Goal: Task Accomplishment & Management: Complete application form

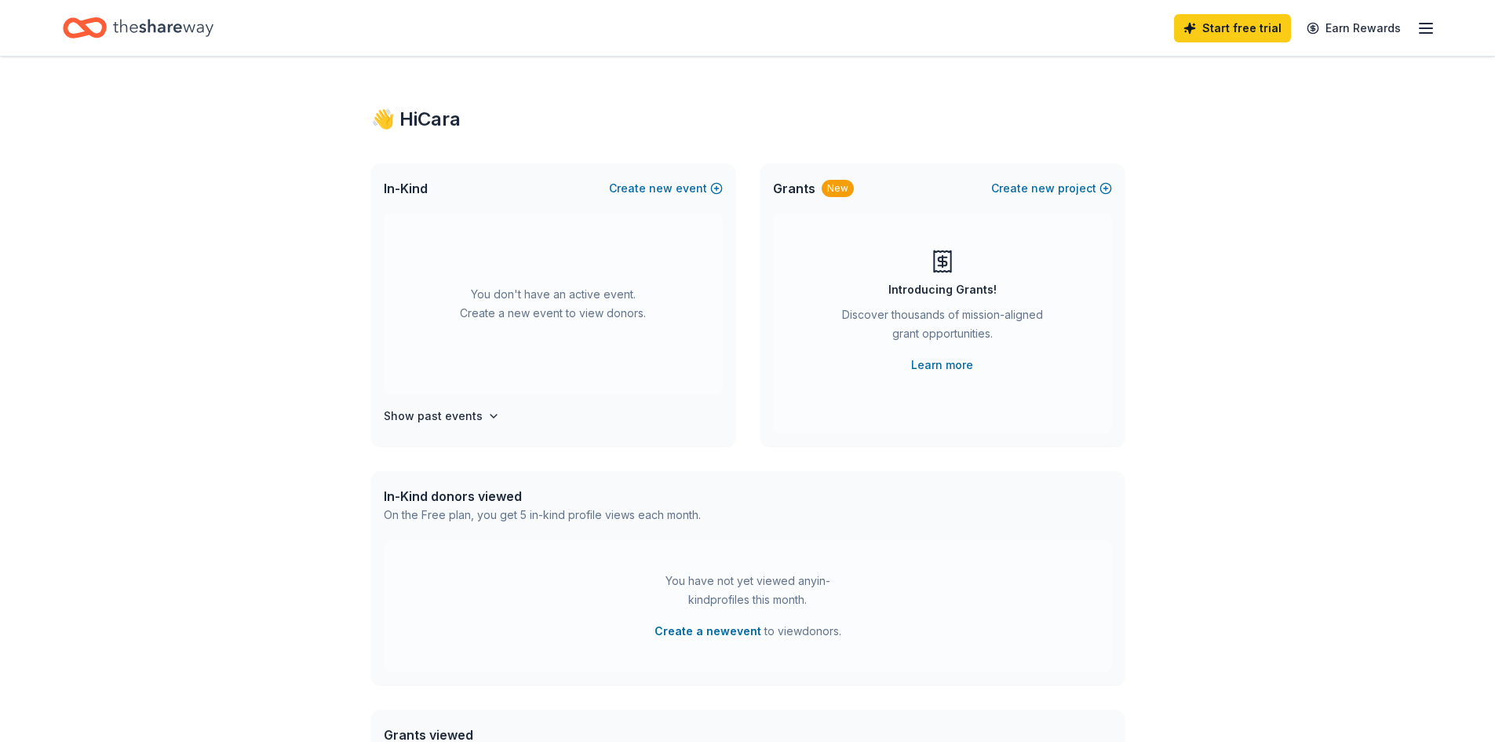
click at [646, 199] on div "In-Kind Create new event" at bounding box center [553, 188] width 364 height 50
click at [646, 187] on button "Create new event" at bounding box center [666, 188] width 114 height 19
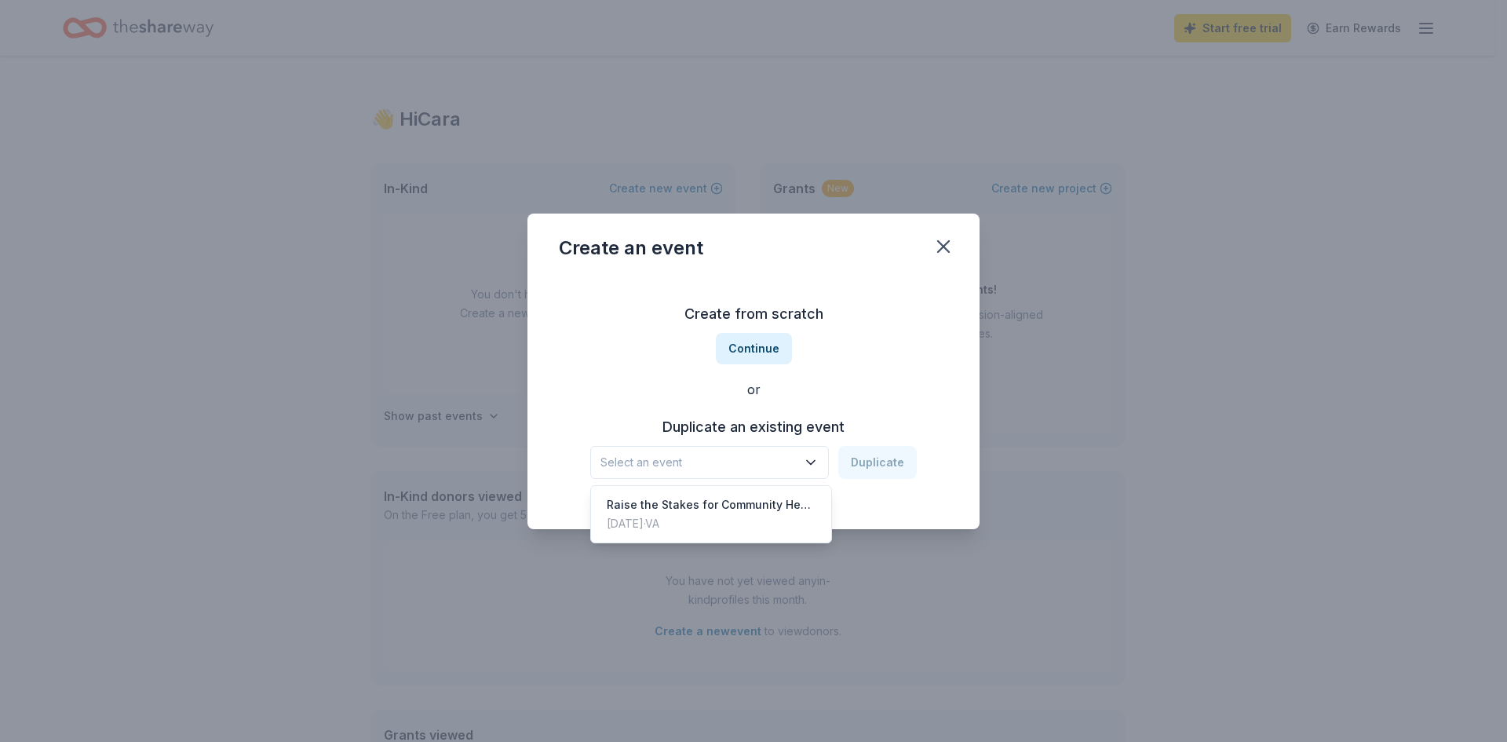
click at [791, 458] on span "Select an event" at bounding box center [698, 462] width 196 height 19
click at [753, 369] on div "Create from scratch Continue or Duplicate an existing event Select an event Dup…" at bounding box center [753, 390] width 389 height 228
click at [746, 342] on button "Continue" at bounding box center [754, 348] width 76 height 31
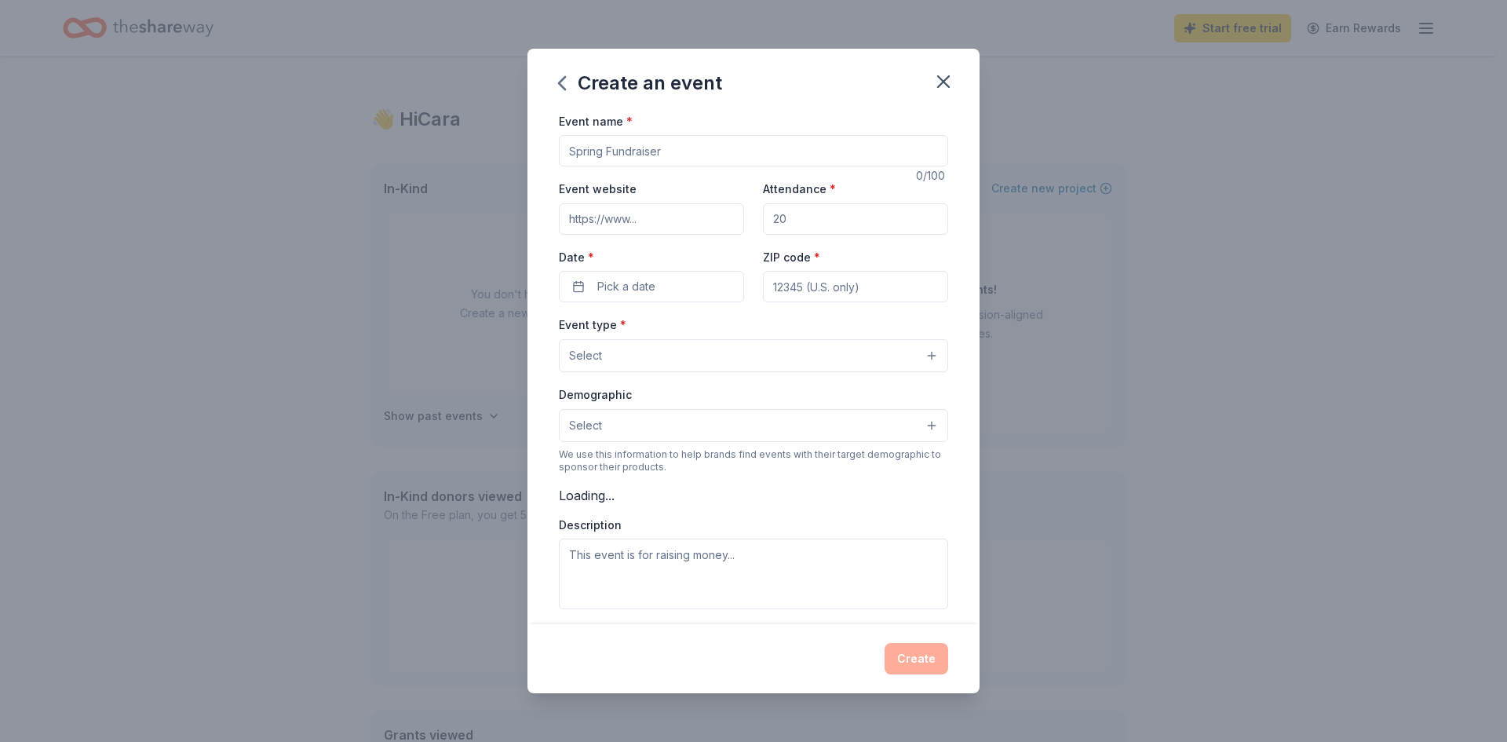
click at [629, 160] on input "Event name *" at bounding box center [753, 150] width 389 height 31
drag, startPoint x: 629, startPoint y: 160, endPoint x: 636, endPoint y: 156, distance: 8.8
click at [628, 160] on input "Event name *" at bounding box center [753, 150] width 389 height 31
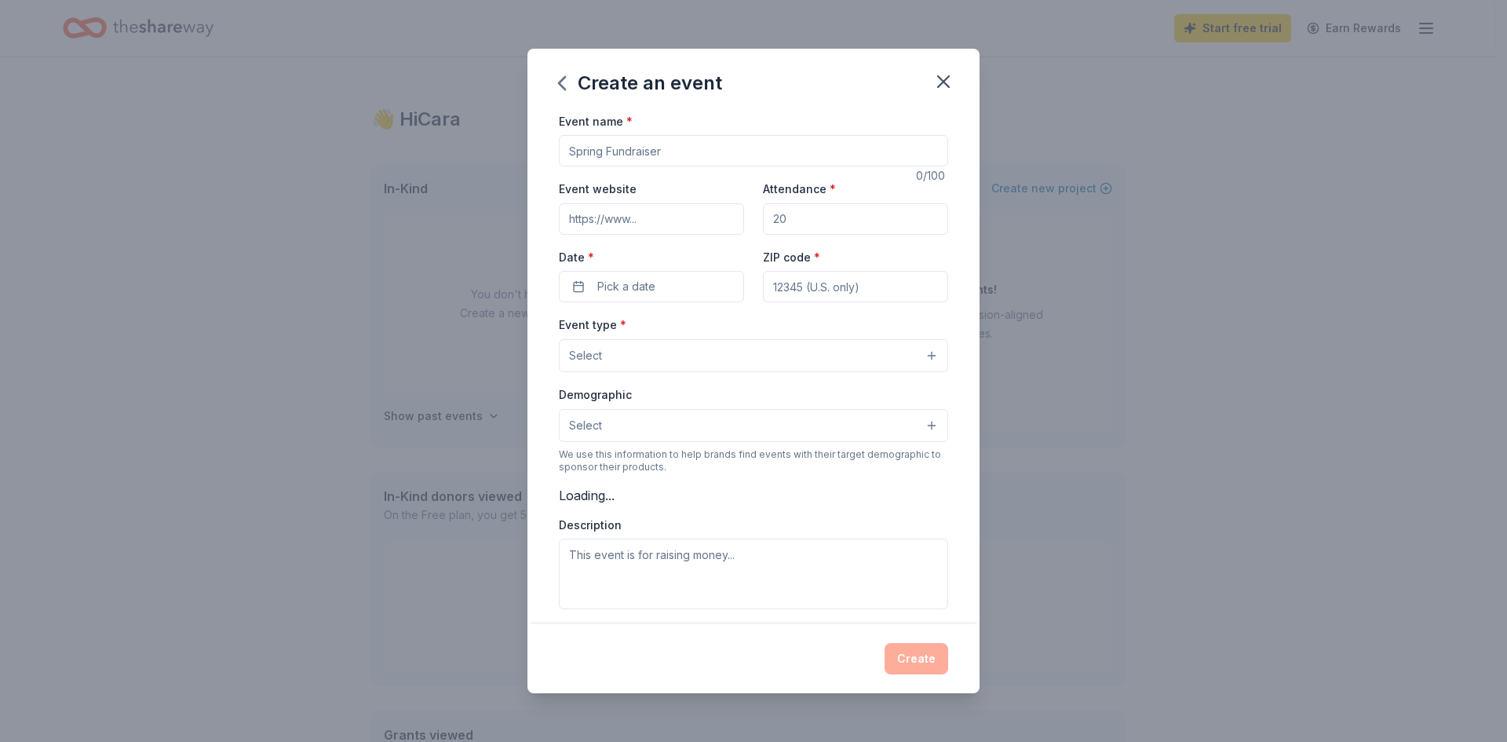
click at [681, 147] on input "Event name *" at bounding box center [753, 150] width 389 height 31
type input "Raise the Stakes Western Royale Casino Night"
click at [645, 223] on input "Event website" at bounding box center [651, 218] width 185 height 31
type input "https://RTS2026.givesmart.com"
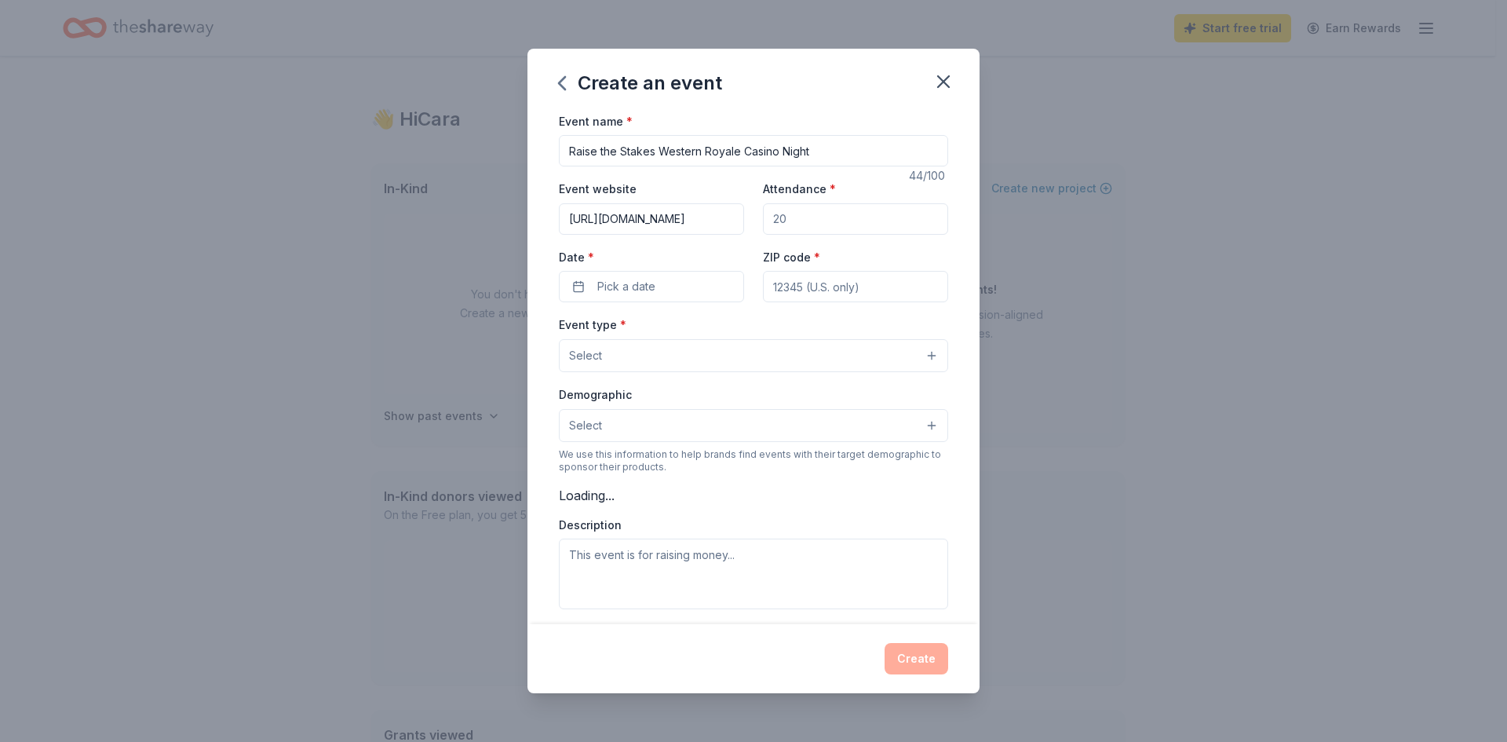
scroll to position [0, 0]
type input "150"
click at [561, 282] on button "Pick a date" at bounding box center [651, 286] width 185 height 31
click at [739, 326] on button "Go to next month" at bounding box center [733, 328] width 22 height 22
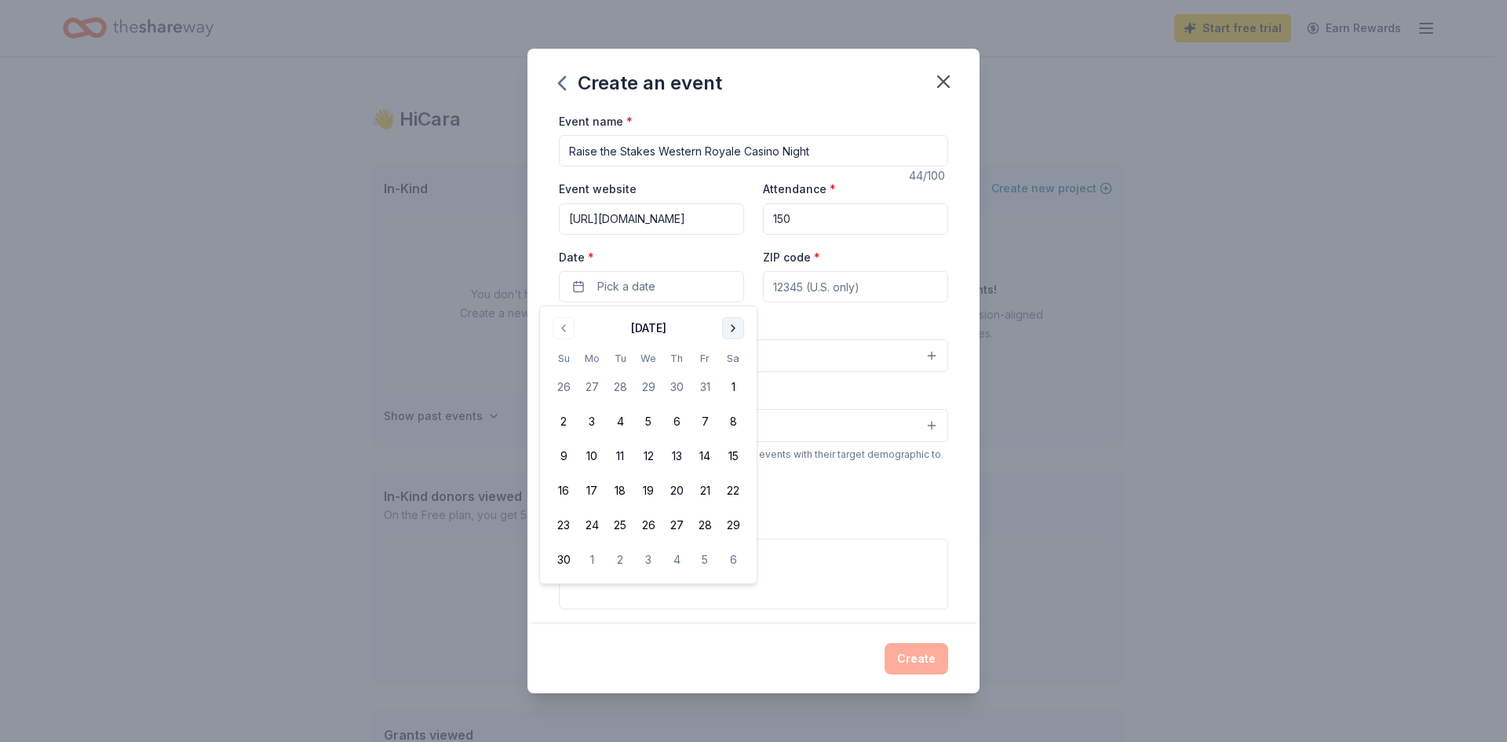
click at [739, 326] on button "Go to next month" at bounding box center [733, 328] width 22 height 22
click at [740, 417] on button "14" at bounding box center [733, 421] width 28 height 28
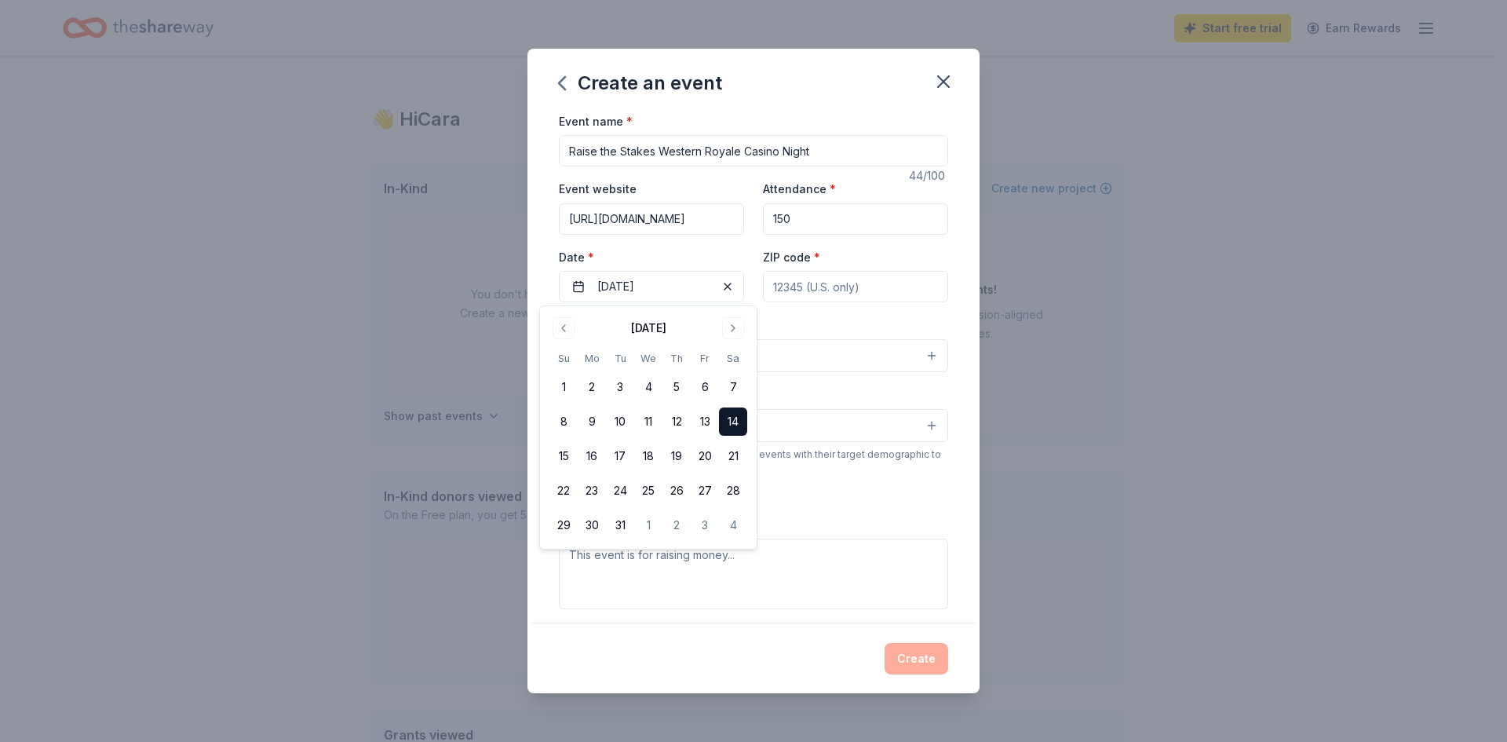
click at [855, 283] on input "ZIP code *" at bounding box center [855, 286] width 185 height 31
type input "22801"
click at [775, 348] on button "Select" at bounding box center [753, 355] width 389 height 33
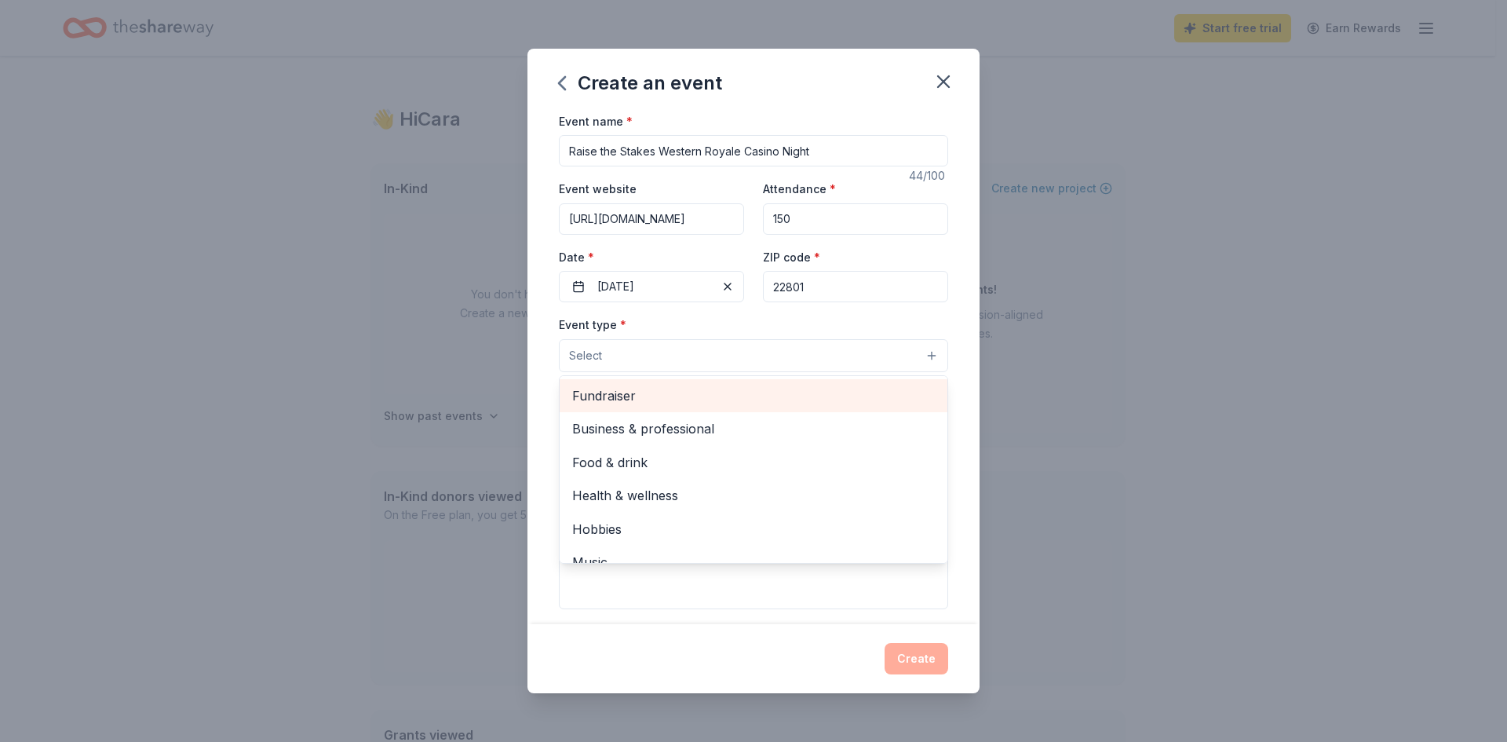
click at [684, 398] on span "Fundraiser" at bounding box center [753, 395] width 363 height 20
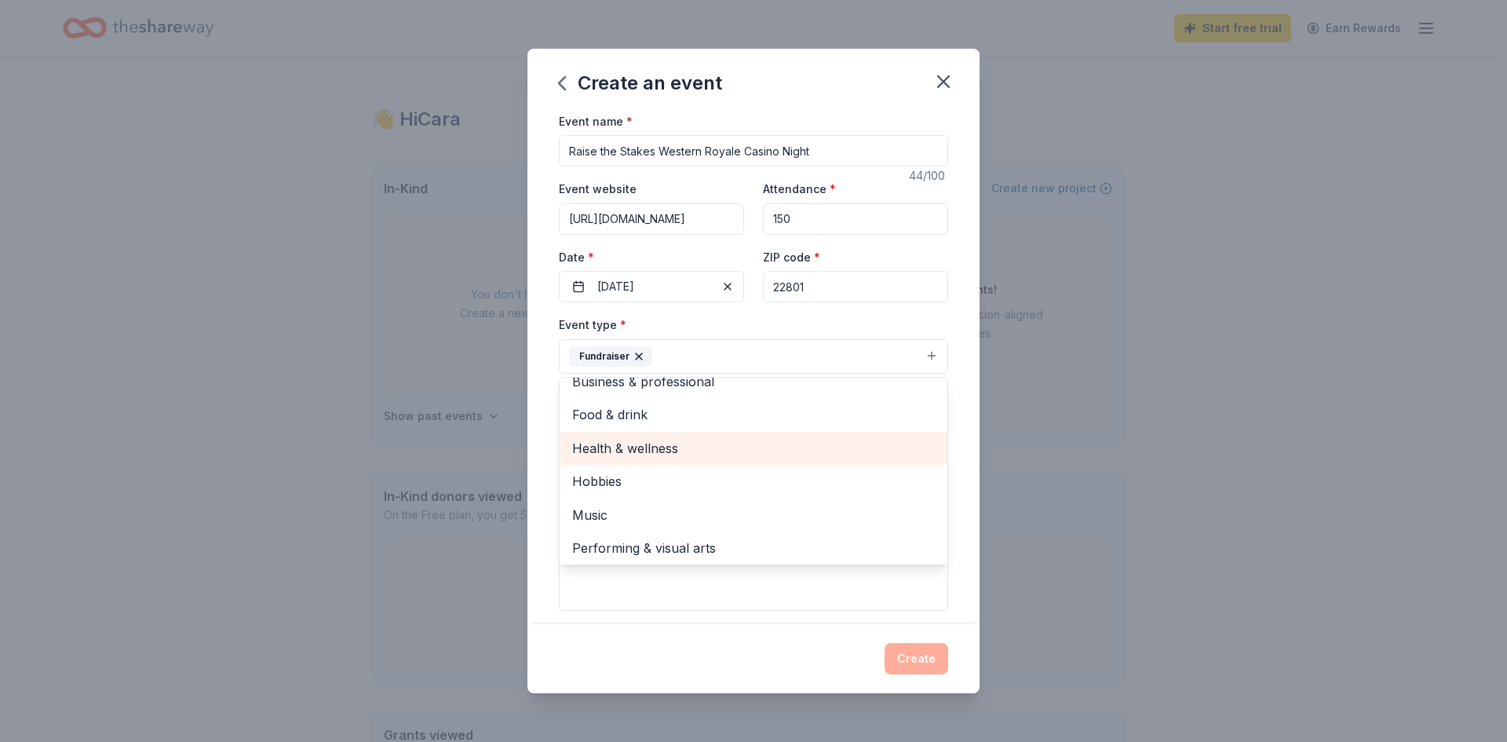
scroll to position [19, 0]
click at [958, 507] on div "Event name * Raise the Stakes Western Royale Casino Night 44 /100 Event website…" at bounding box center [753, 367] width 452 height 513
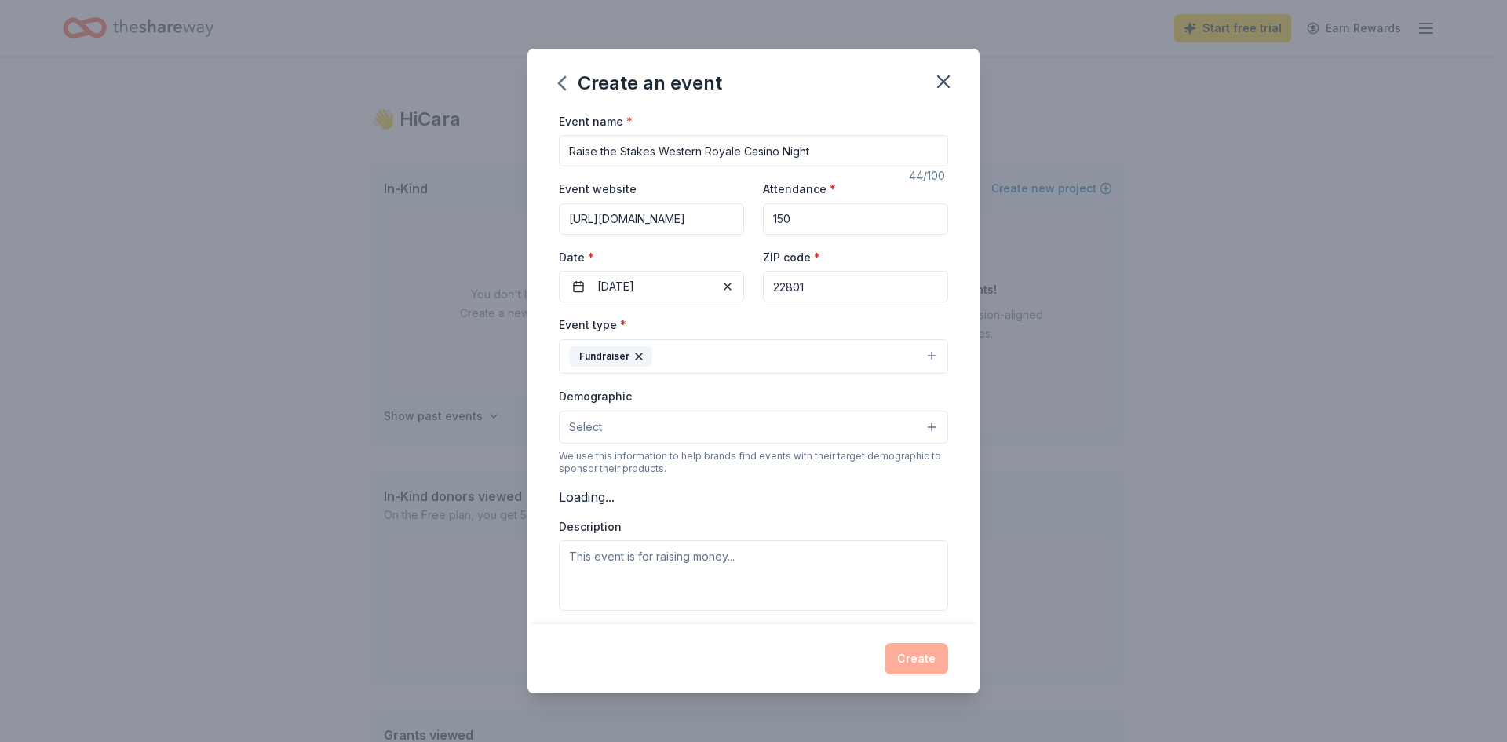
click at [819, 421] on button "Select" at bounding box center [753, 426] width 389 height 33
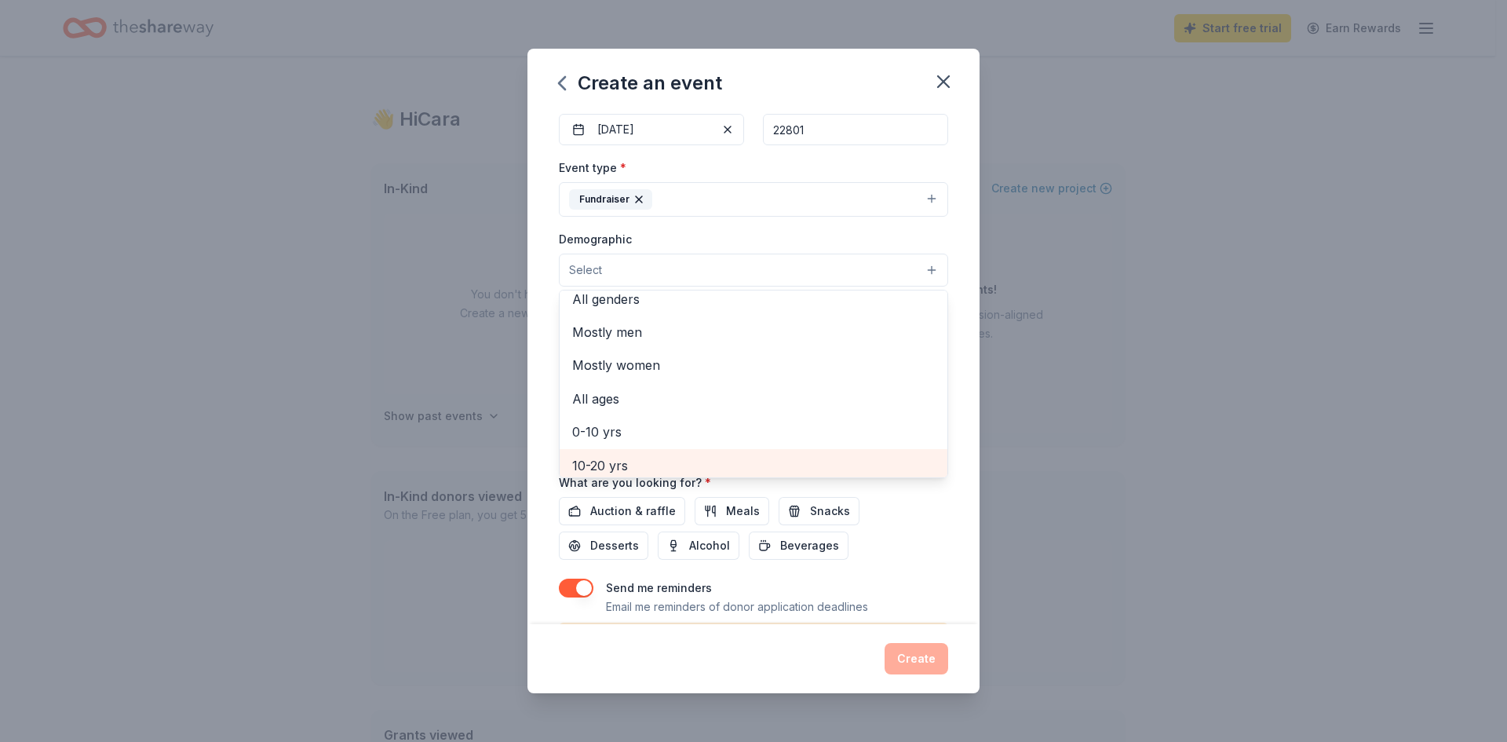
scroll to position [0, 0]
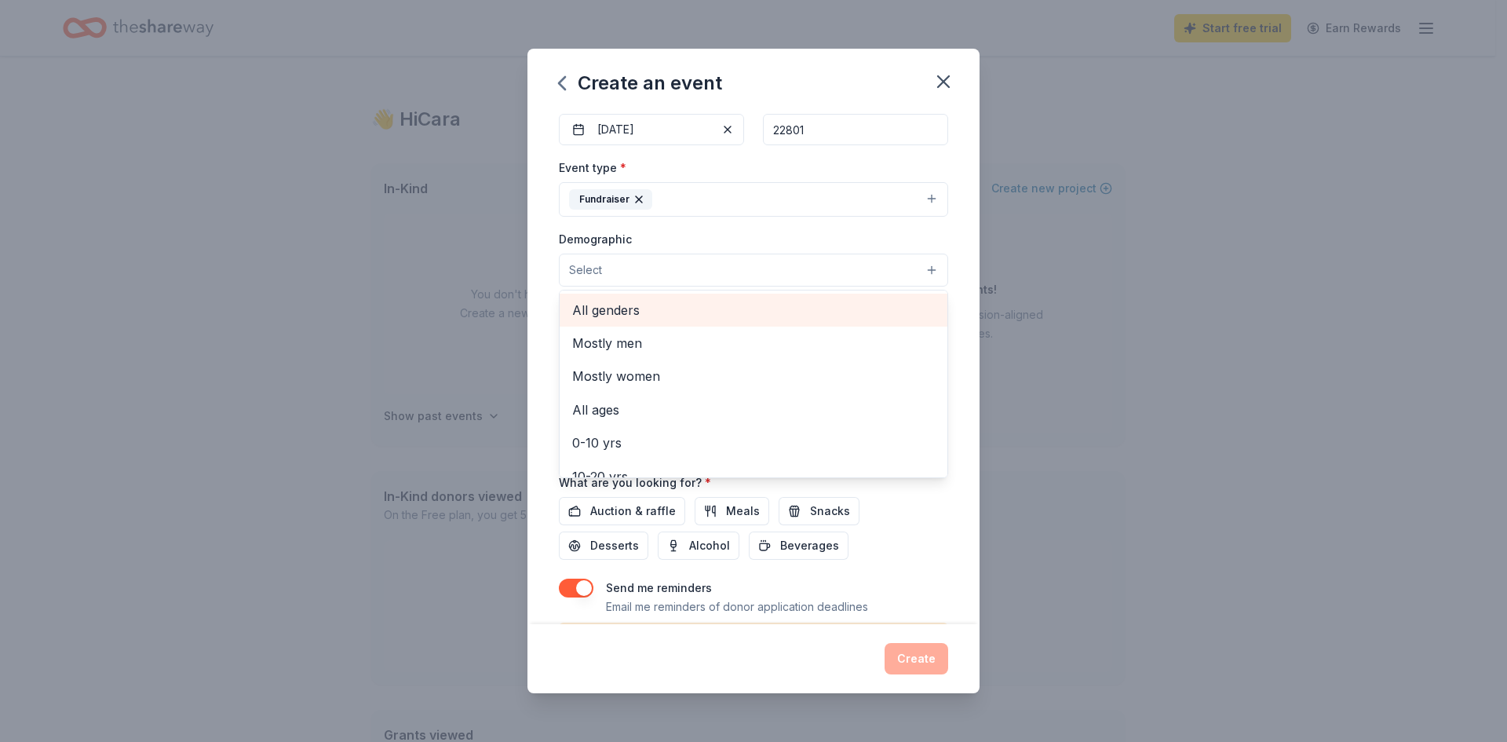
click at [738, 315] on span "All genders" at bounding box center [753, 310] width 363 height 20
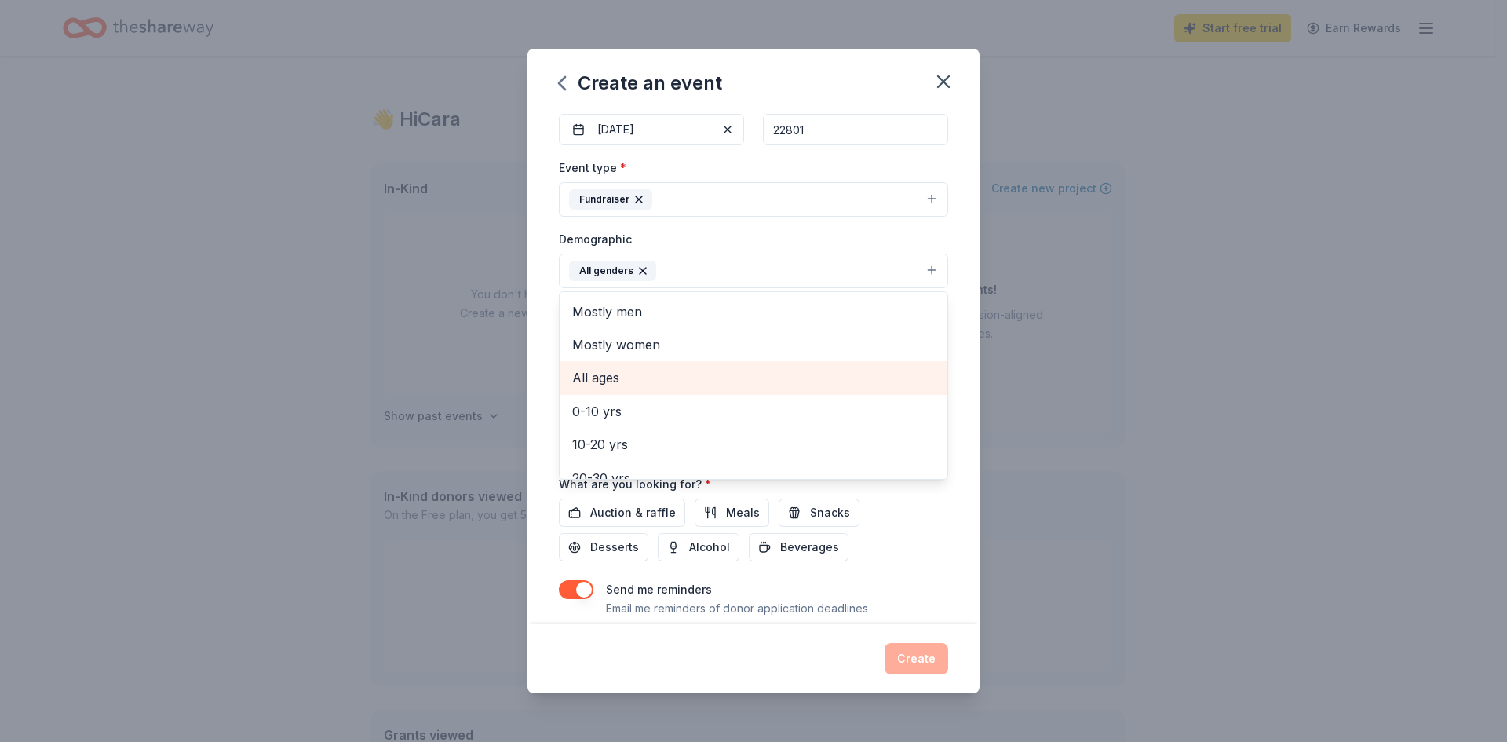
scroll to position [78, 0]
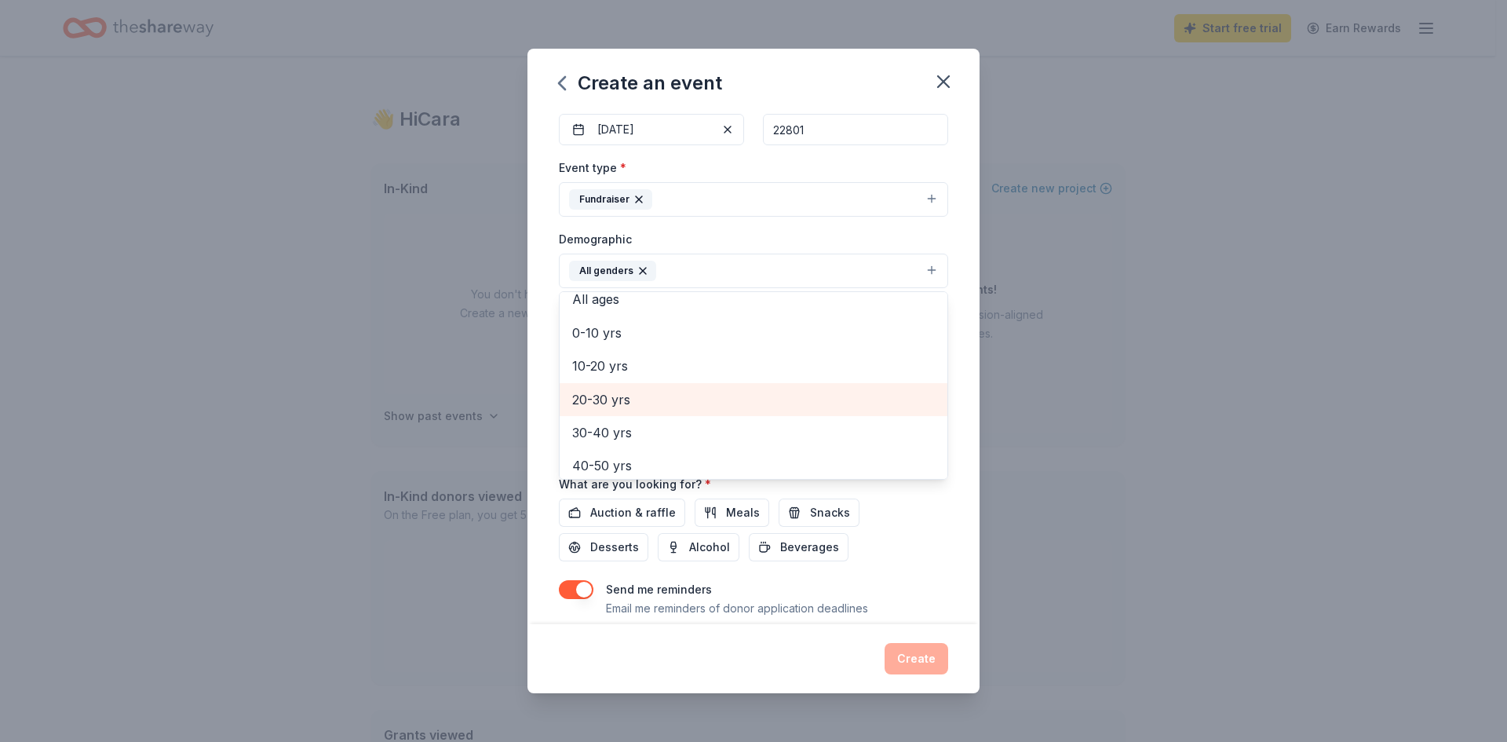
click at [683, 383] on div "20-30 yrs" at bounding box center [754, 399] width 388 height 33
click at [683, 383] on div "30-40 yrs" at bounding box center [754, 399] width 388 height 33
click at [683, 383] on div "40-50 yrs" at bounding box center [754, 399] width 388 height 33
click at [680, 414] on div "50-60 yrs" at bounding box center [754, 399] width 388 height 33
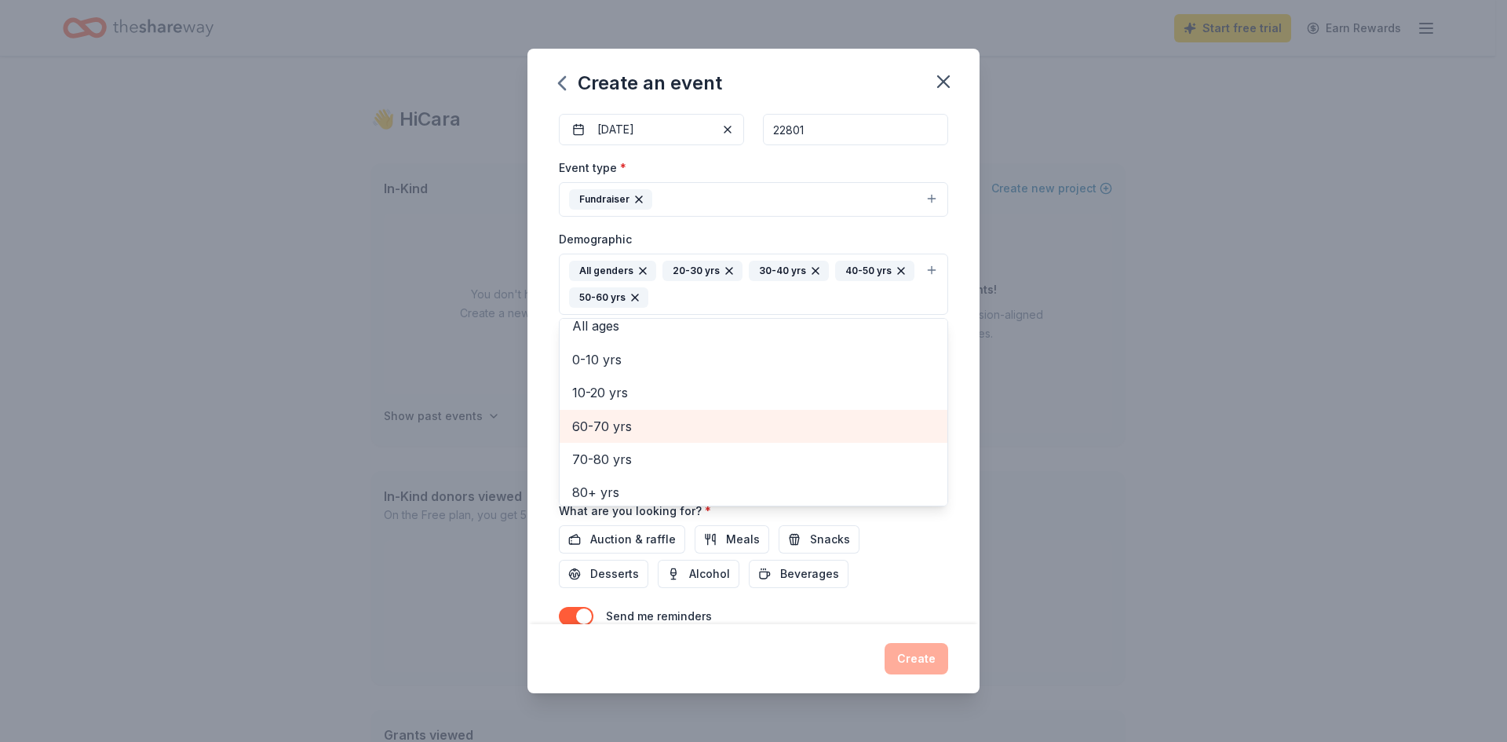
click at [702, 429] on span "60-70 yrs" at bounding box center [753, 426] width 363 height 20
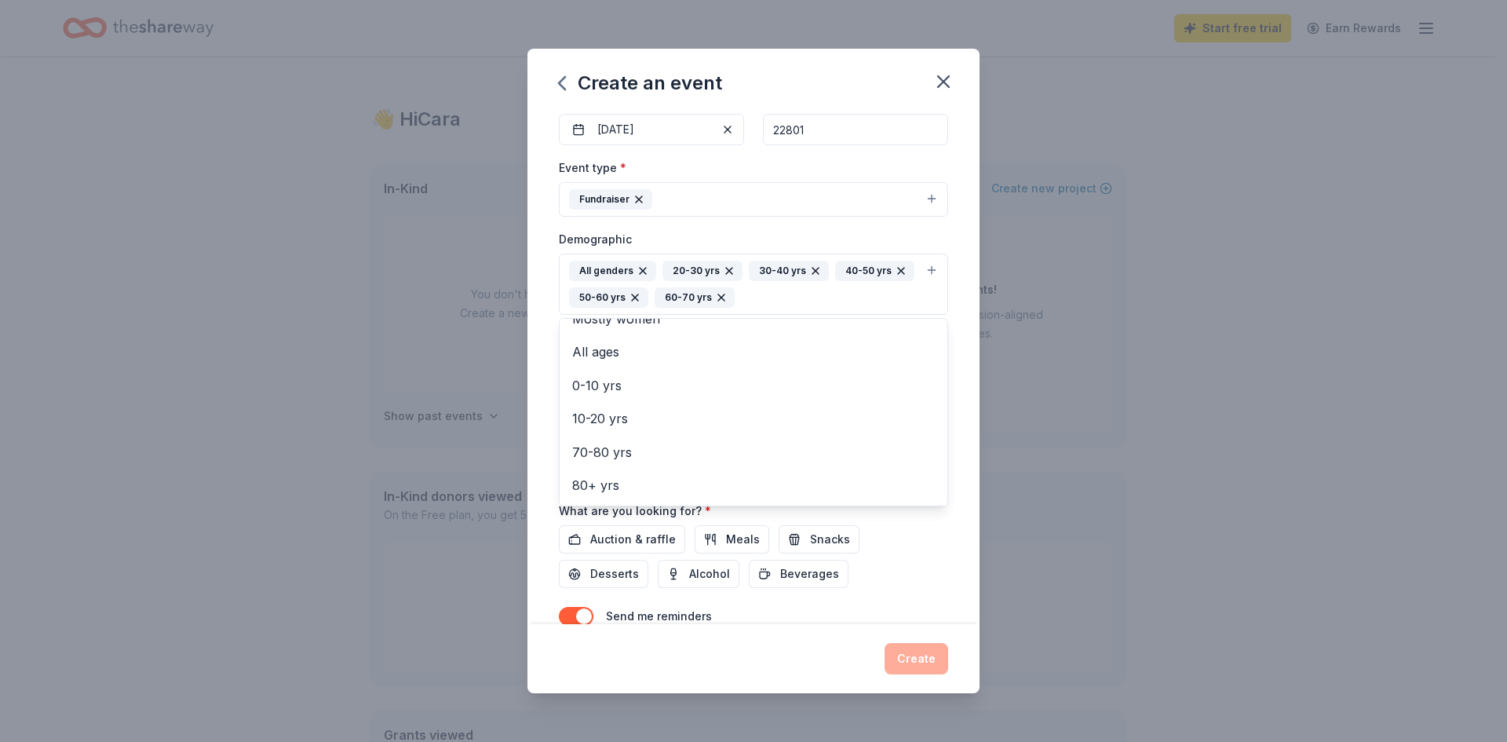
click at [957, 497] on div "Event name * Raise the Stakes Western Royale Casino Night 44 /100 Event website…" at bounding box center [753, 367] width 452 height 513
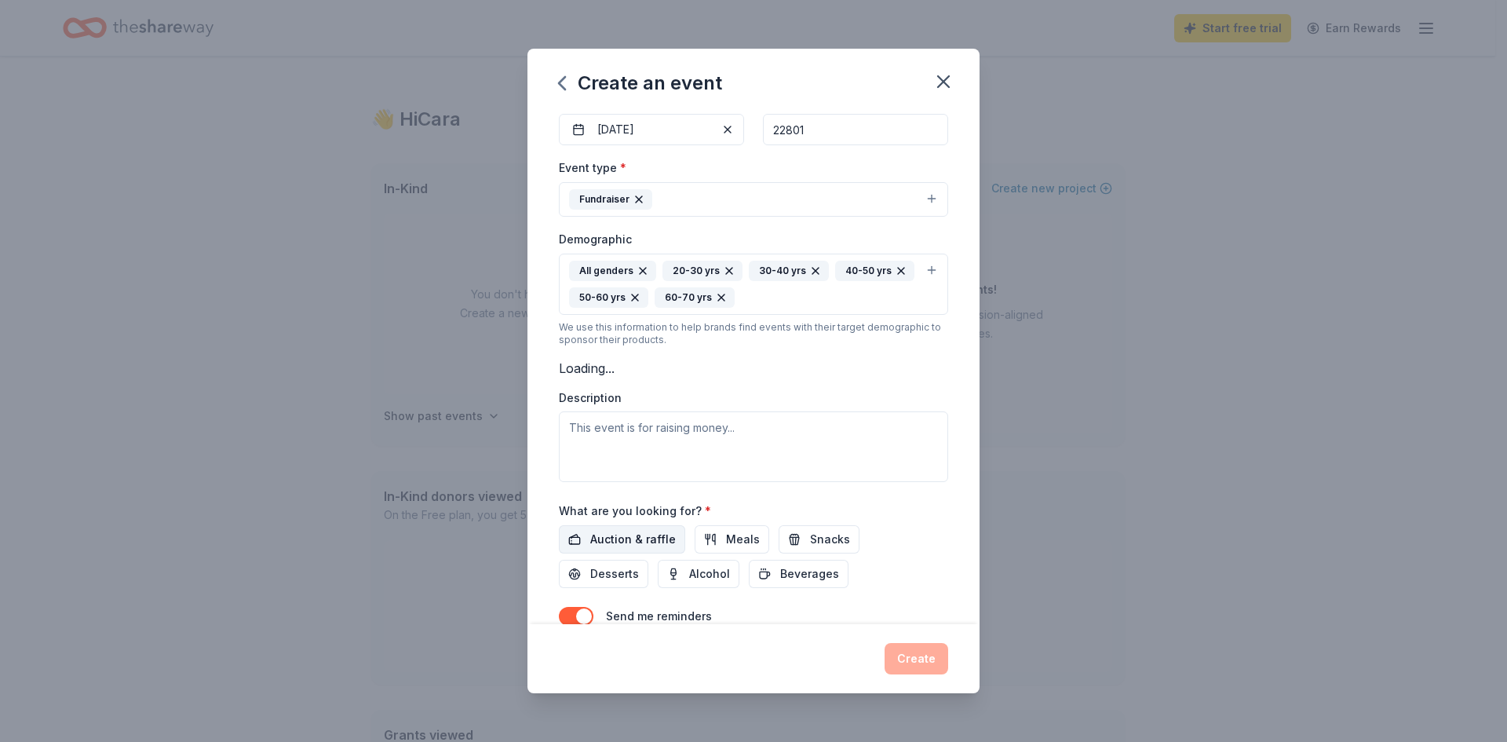
click at [621, 540] on span "Auction & raffle" at bounding box center [633, 539] width 86 height 19
click at [738, 428] on textarea at bounding box center [753, 446] width 389 height 71
paste textarea "Raise the Stakes is Healthy Community Health Centers’ signature fundraiser, ret…"
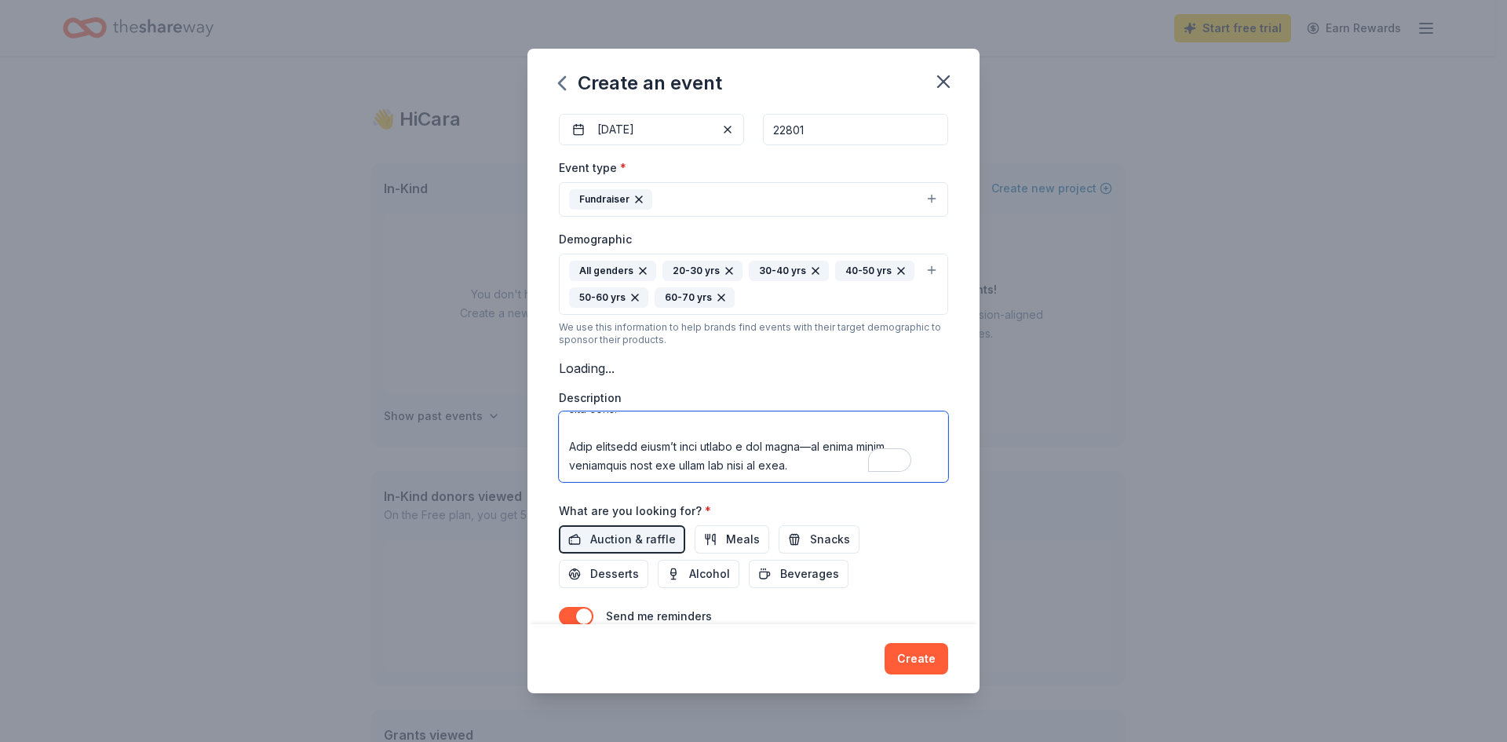
scroll to position [349, 0]
click at [721, 439] on textarea "To enrich screen reader interactions, please activate Accessibility in Grammarl…" at bounding box center [753, 446] width 389 height 71
click at [568, 423] on textarea "To enrich screen reader interactions, please activate Accessibility in Grammarl…" at bounding box center [753, 446] width 389 height 71
paste textarea "From casino tables to auction wins, every donation helps raise the stakes for h…"
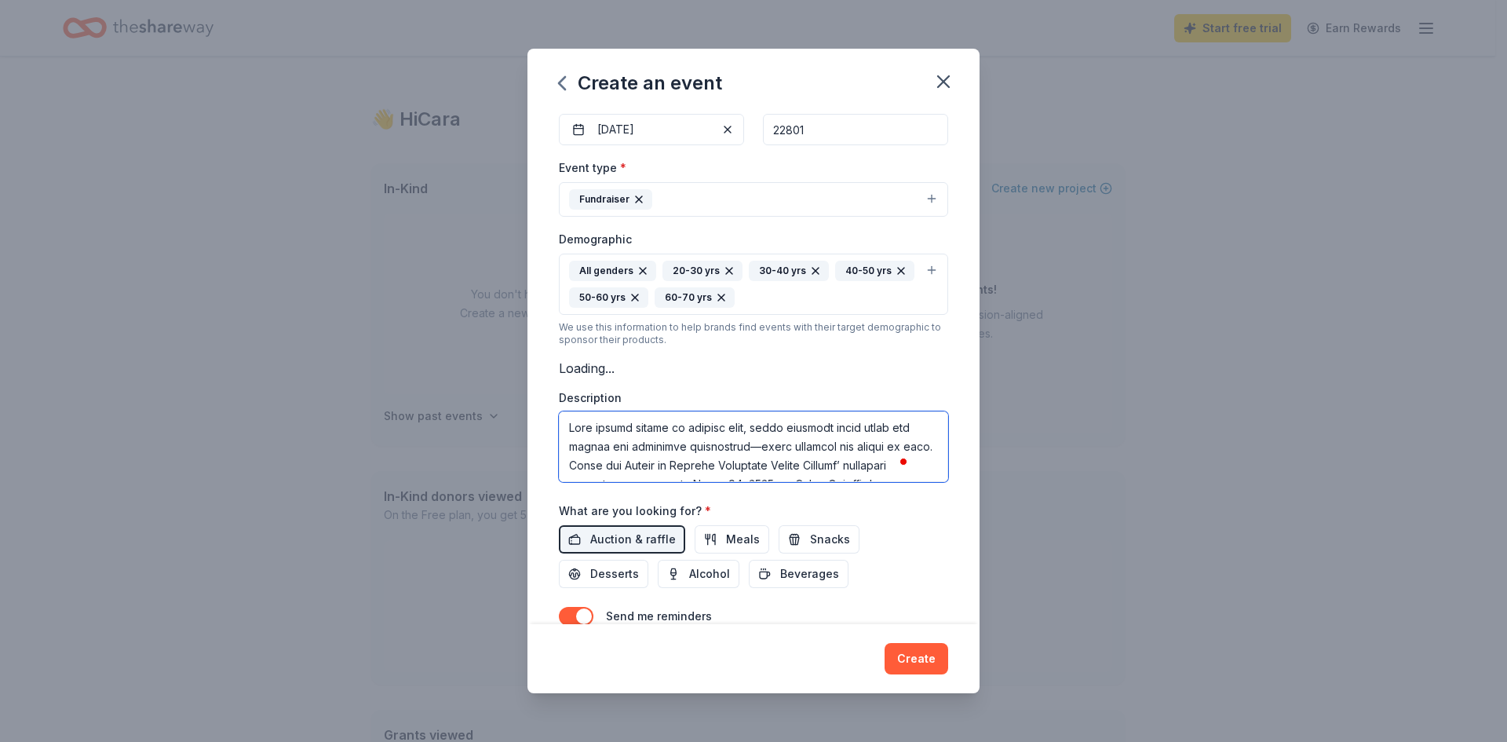
drag, startPoint x: 748, startPoint y: 449, endPoint x: 738, endPoint y: 450, distance: 10.2
click at [738, 450] on textarea "To enrich screen reader interactions, please activate Accessibility in Grammarl…" at bounding box center [753, 446] width 389 height 71
click at [709, 463] on textarea "To enrich screen reader interactions, please activate Accessibility in Grammarl…" at bounding box center [753, 446] width 389 height 71
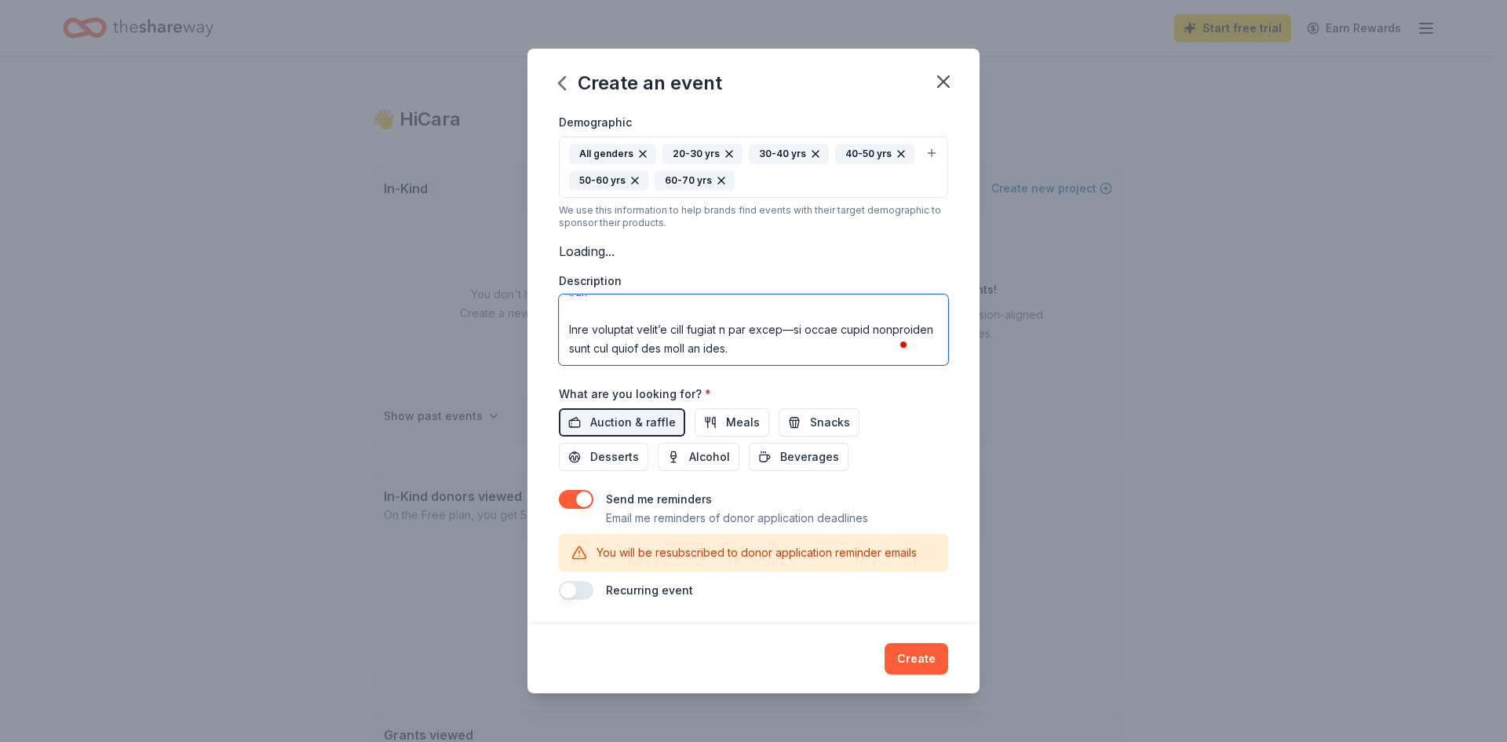
type textarea "From casino tables to auction wins, every donation helps raise the stakes for h…"
click at [563, 499] on button "button" at bounding box center [576, 499] width 35 height 19
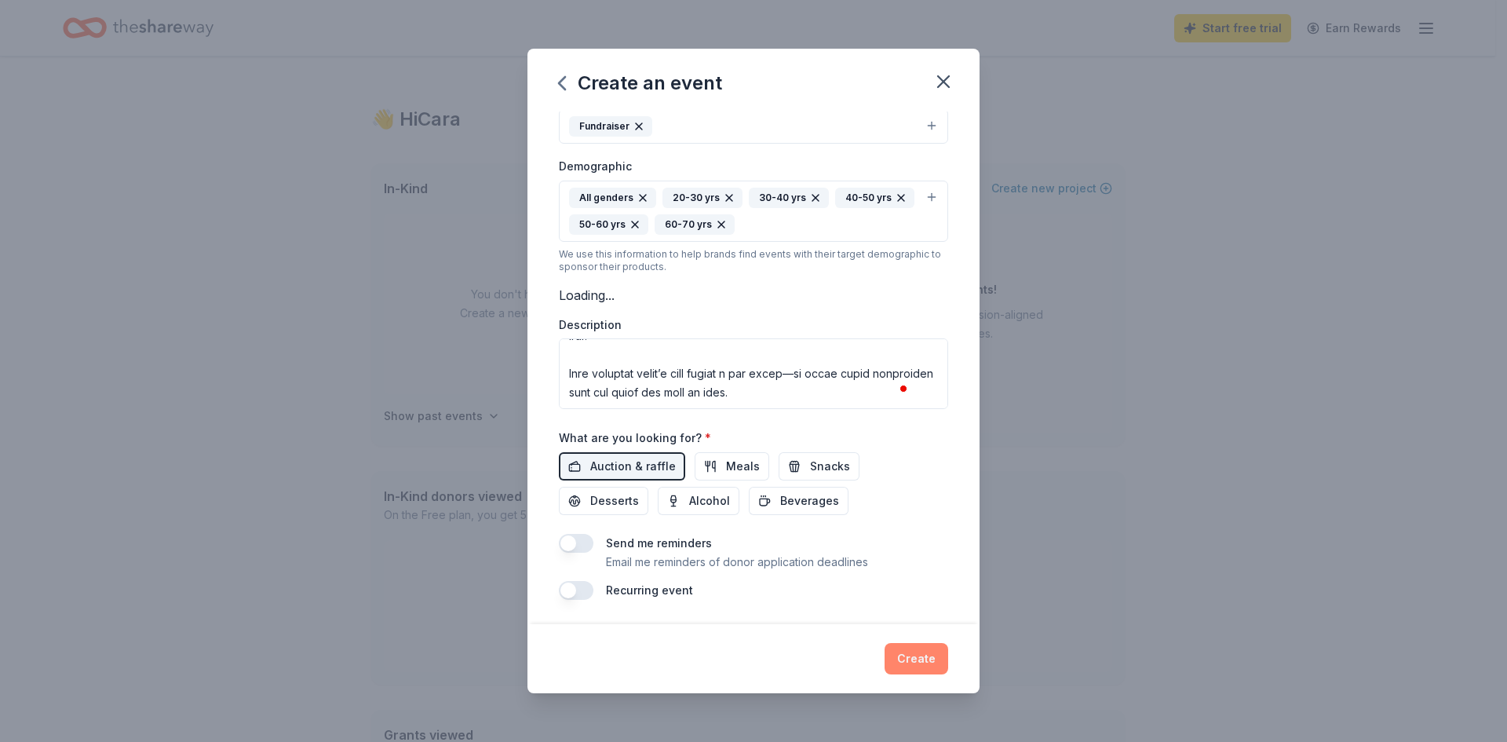
click at [916, 650] on button "Create" at bounding box center [916, 658] width 64 height 31
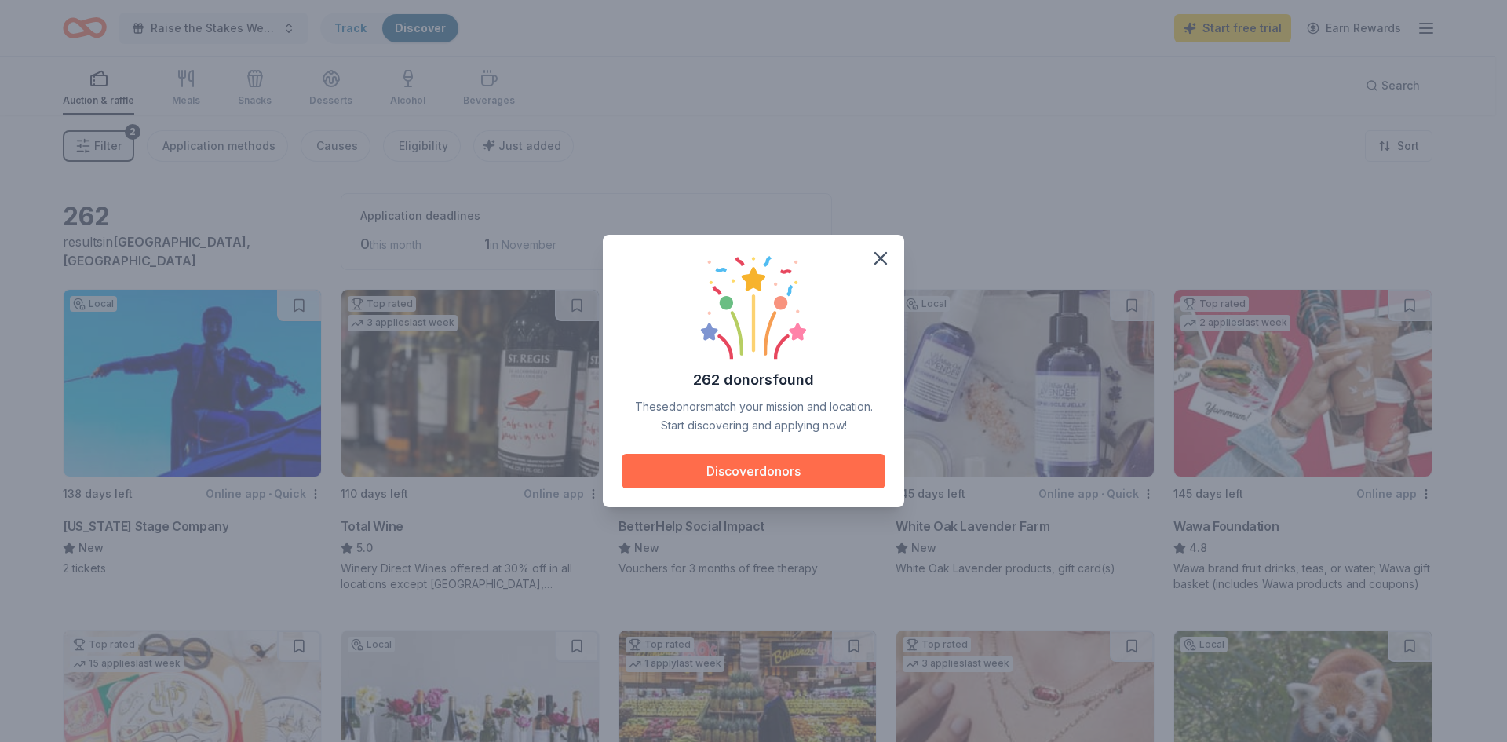
click at [695, 468] on button "Discover donors" at bounding box center [754, 471] width 264 height 35
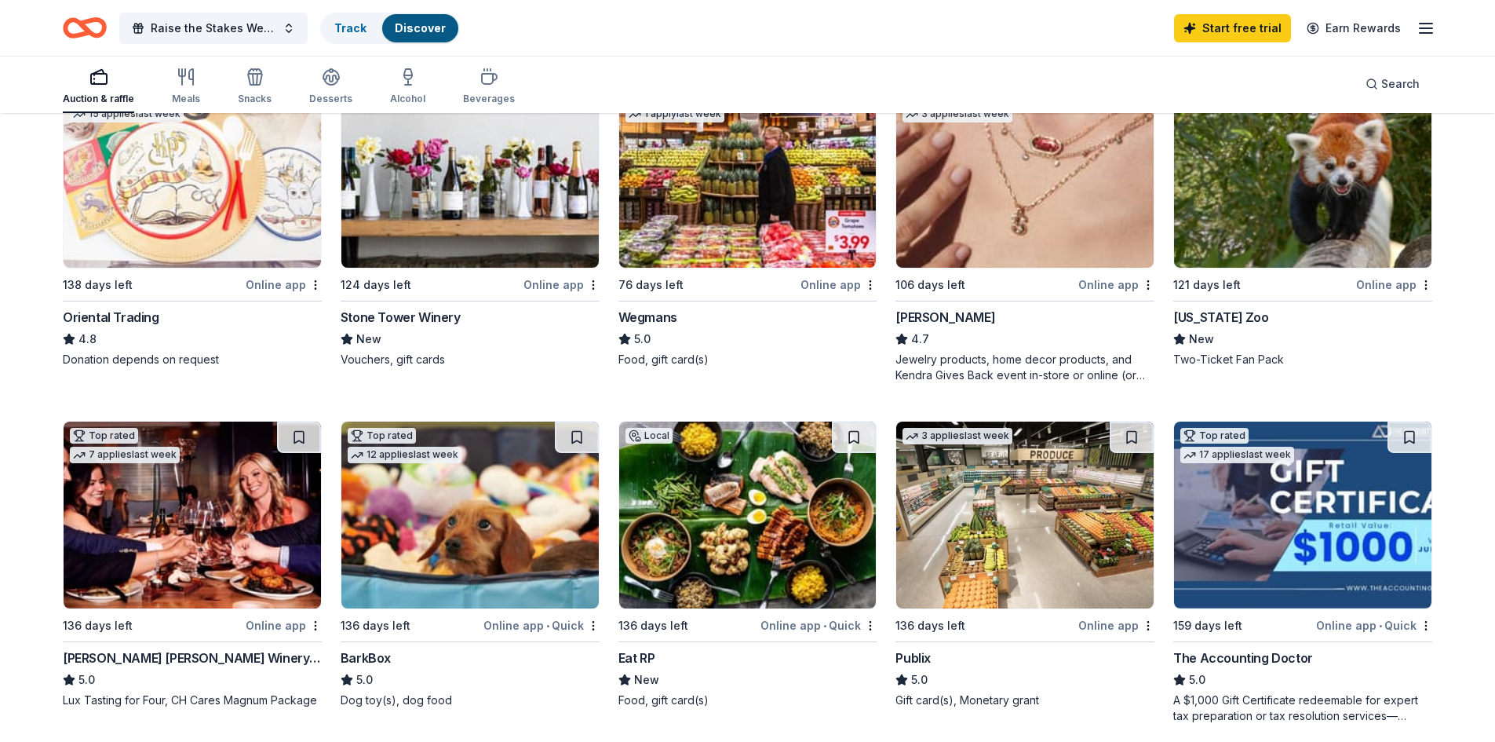
click at [1398, 286] on div "Online app" at bounding box center [1394, 285] width 76 height 20
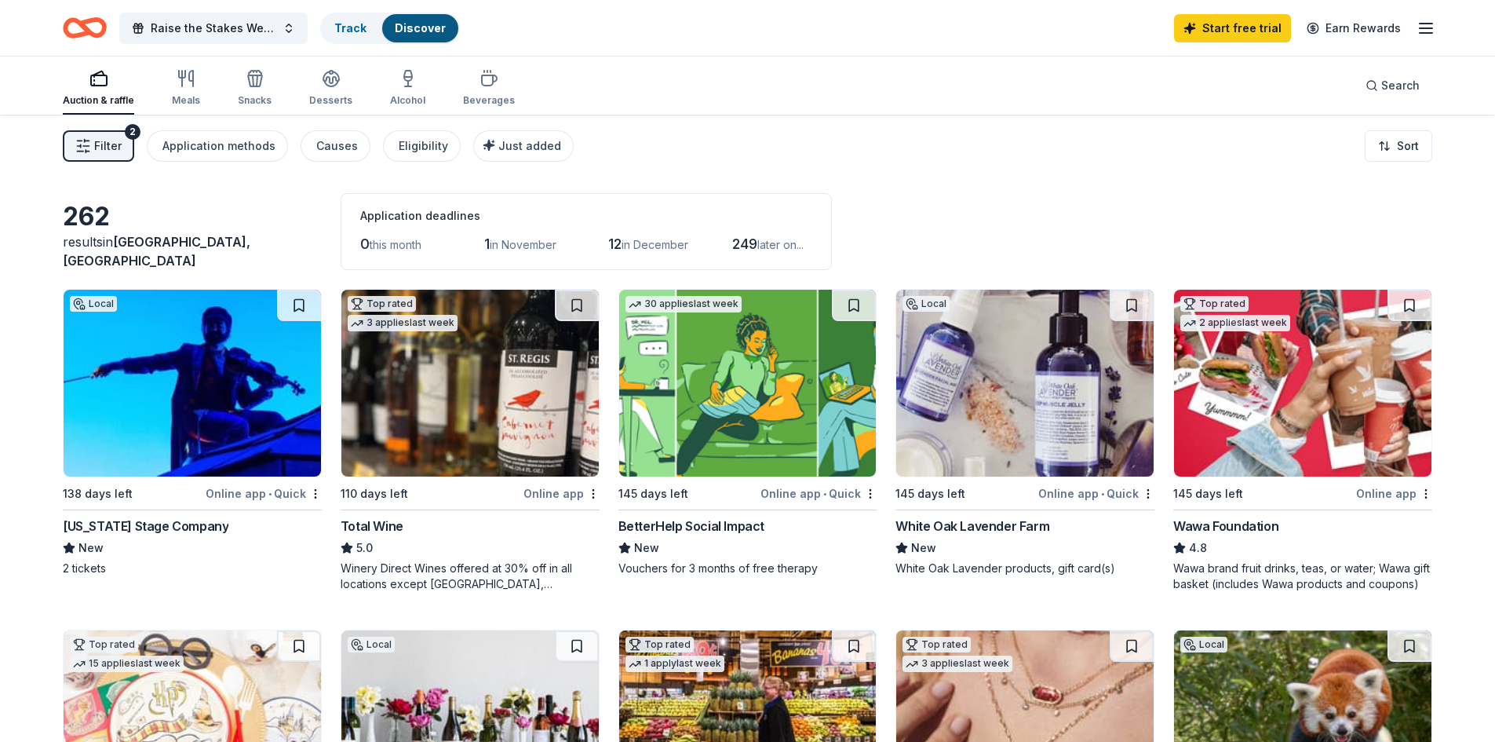
click at [1384, 492] on div "Online app" at bounding box center [1394, 493] width 76 height 20
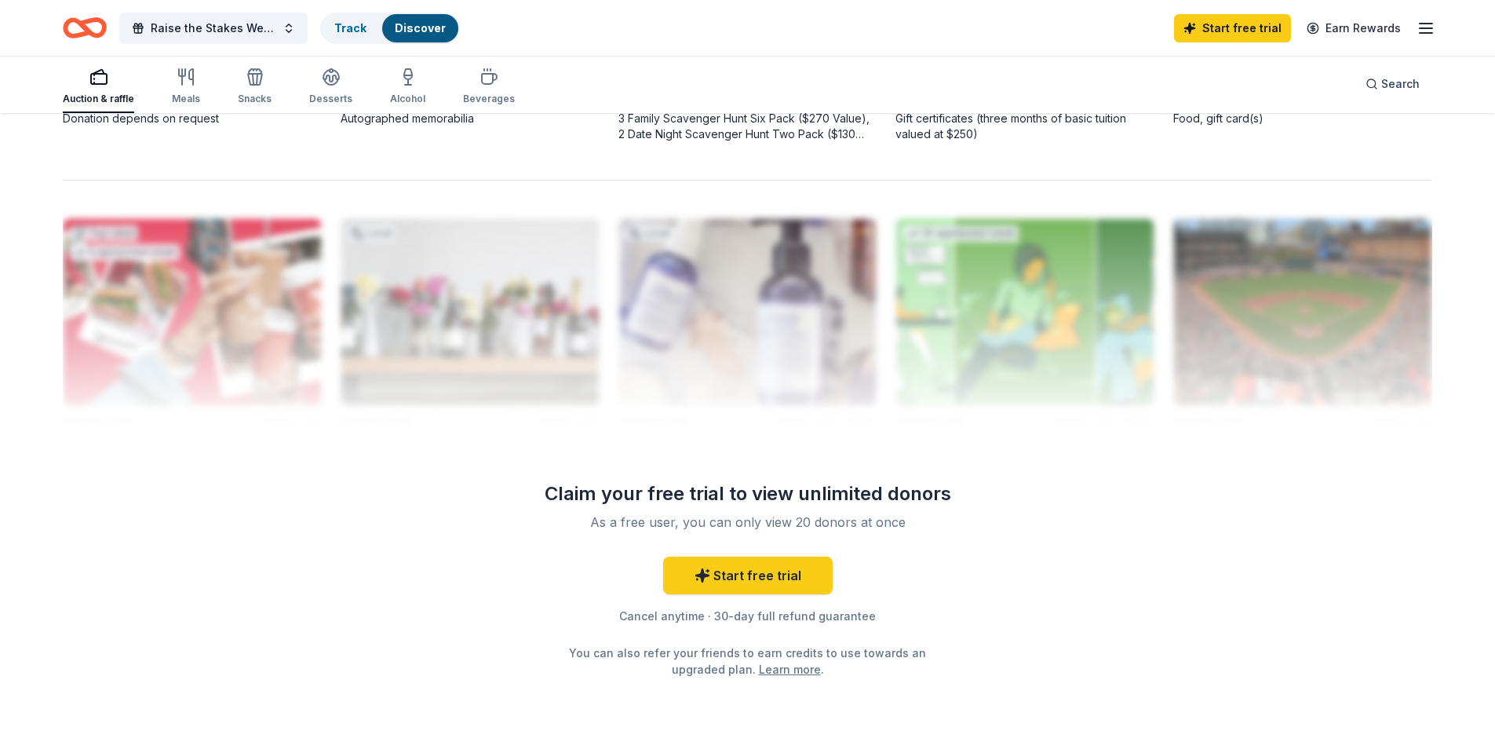
scroll to position [1491, 0]
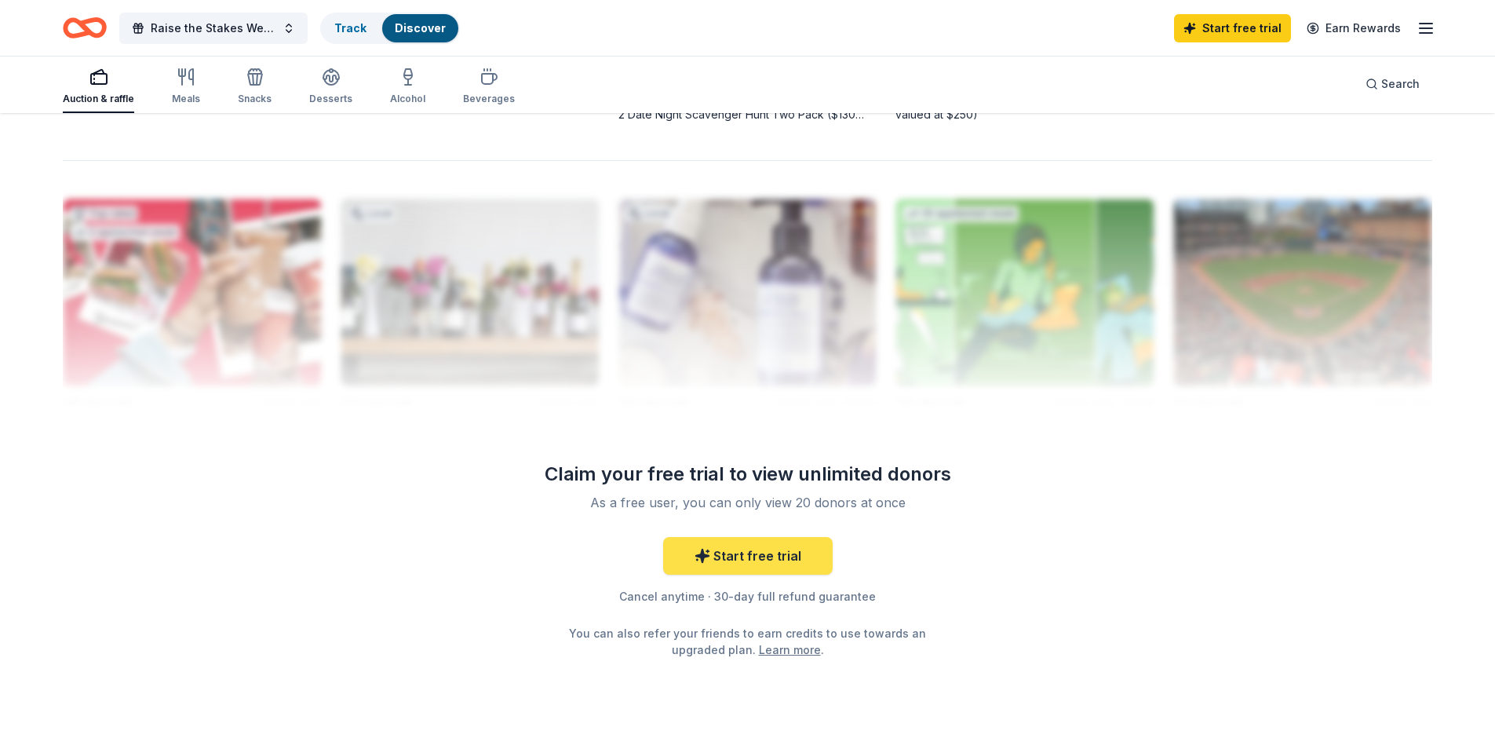
click at [792, 559] on link "Start free trial" at bounding box center [748, 556] width 170 height 38
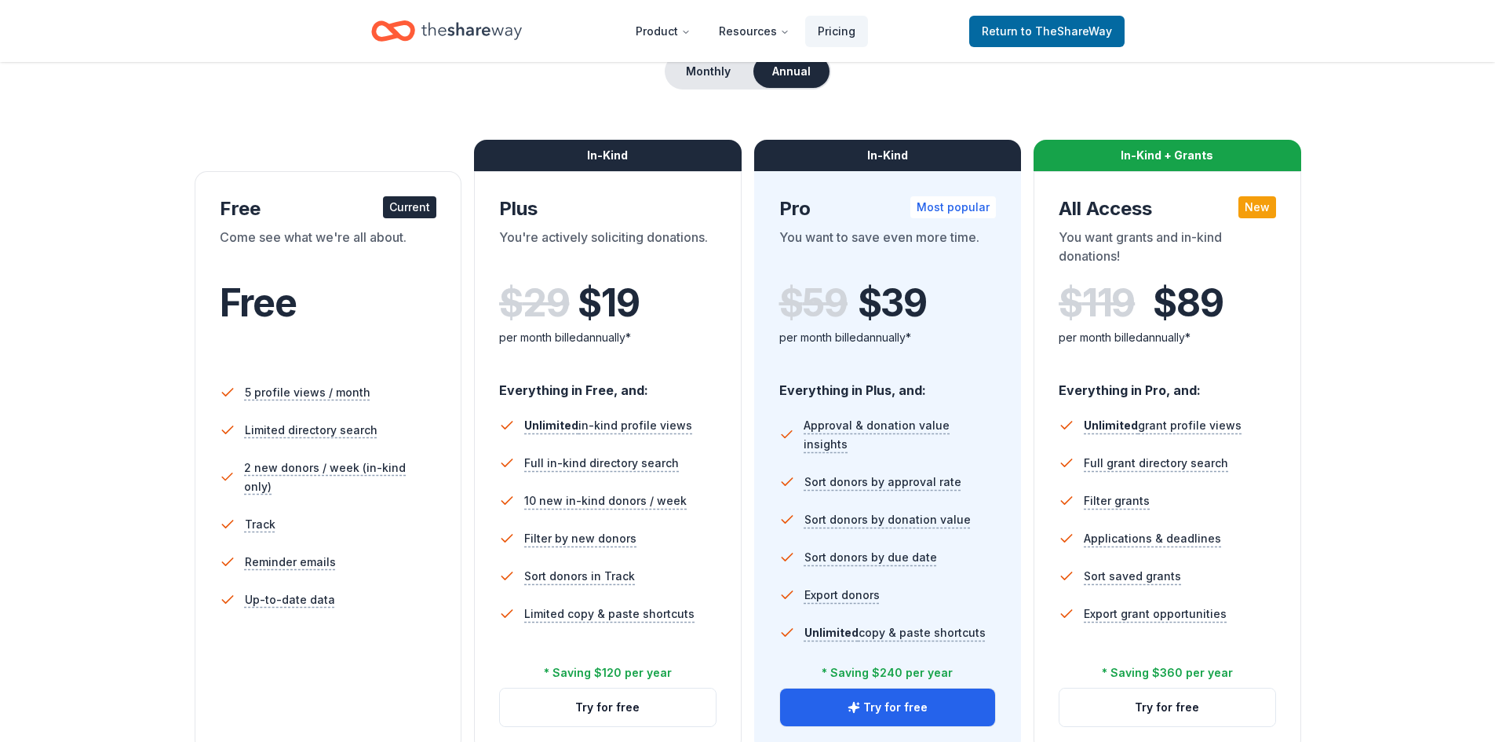
scroll to position [471, 0]
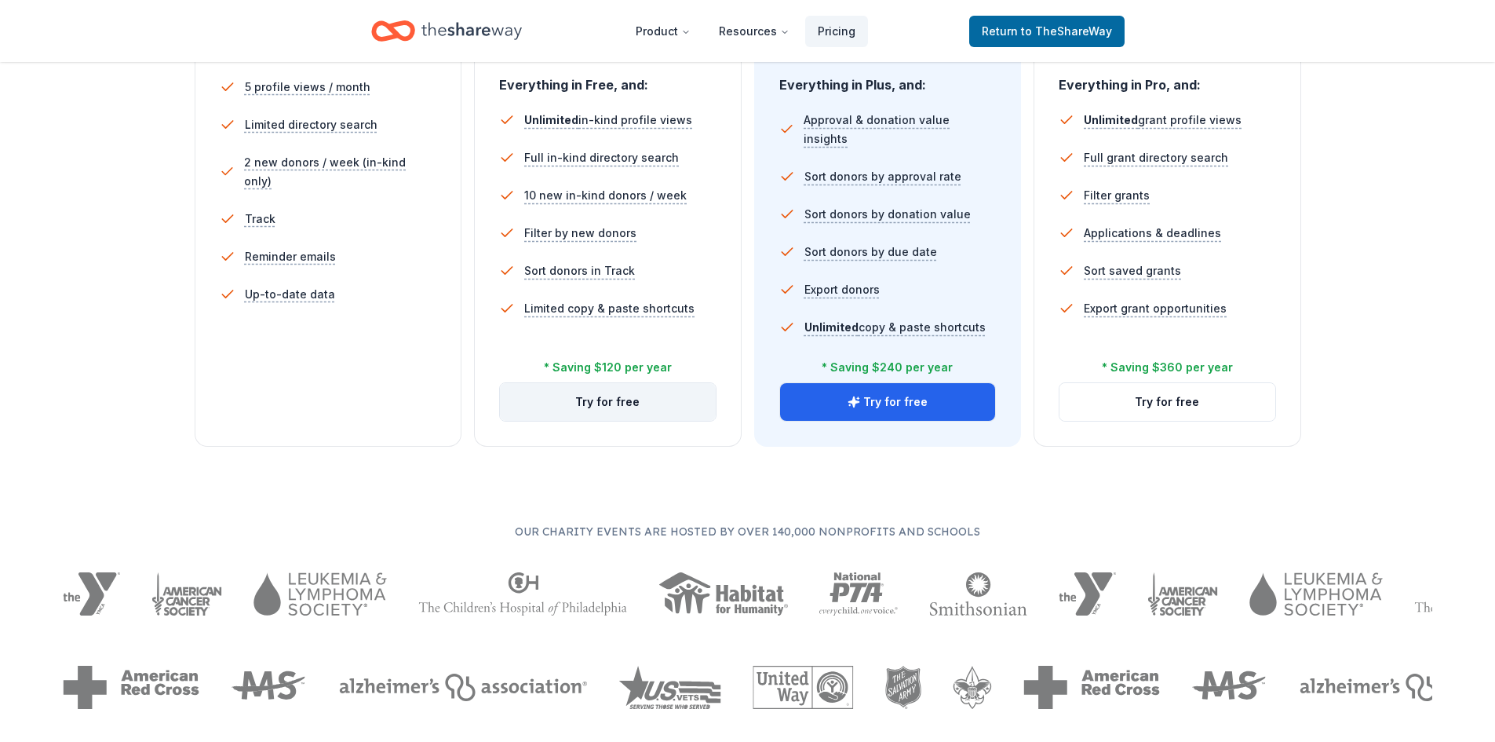
click at [625, 396] on button "Try for free" at bounding box center [608, 402] width 216 height 38
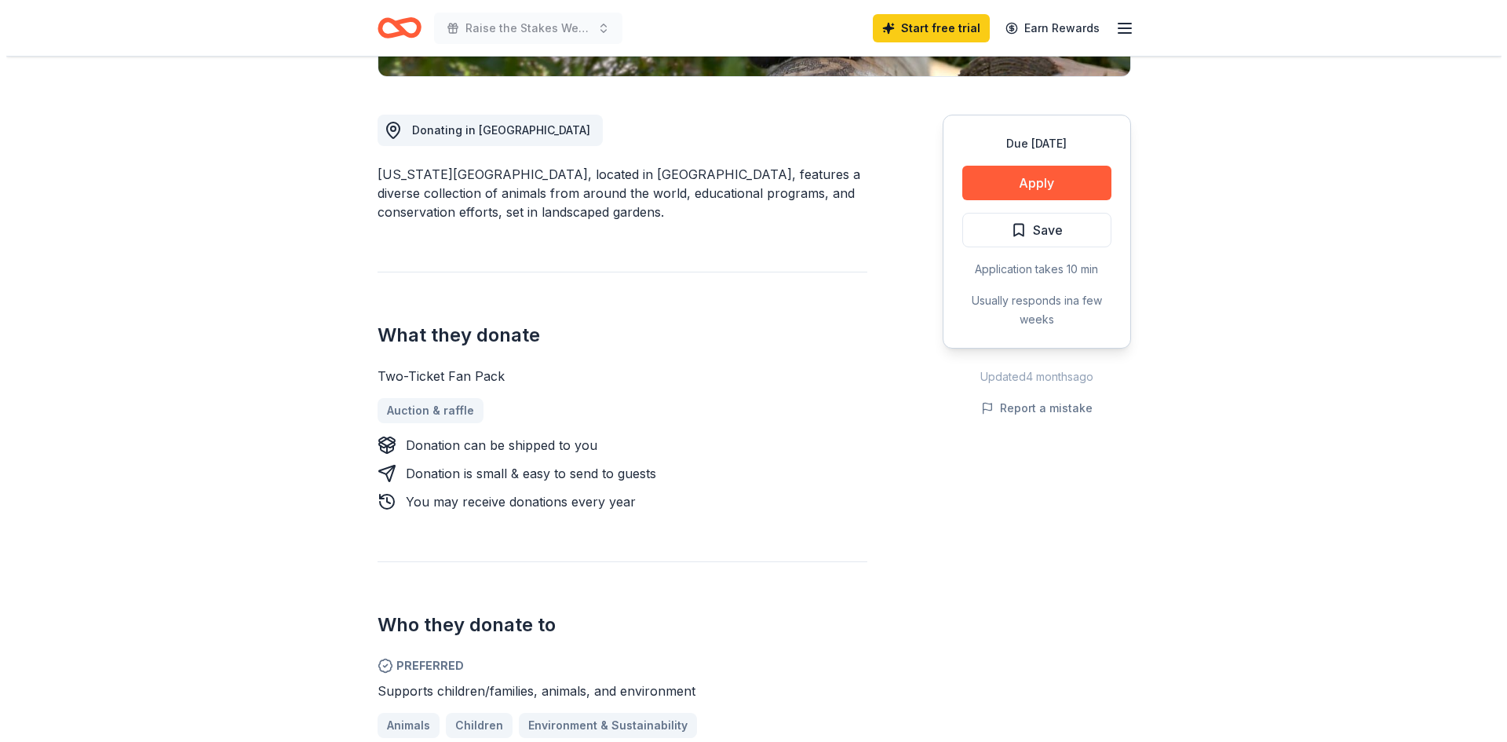
scroll to position [314, 0]
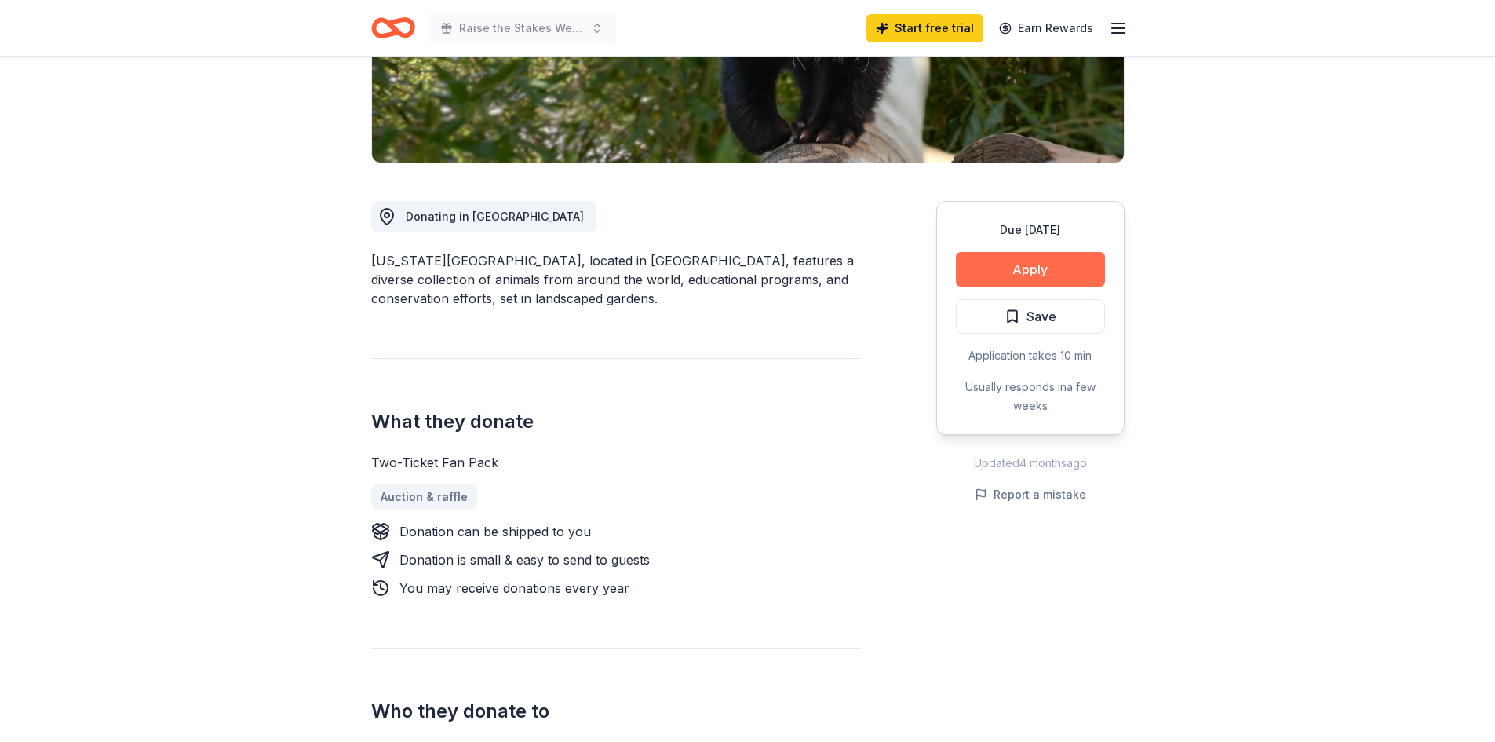
click at [1079, 265] on button "Apply" at bounding box center [1030, 269] width 149 height 35
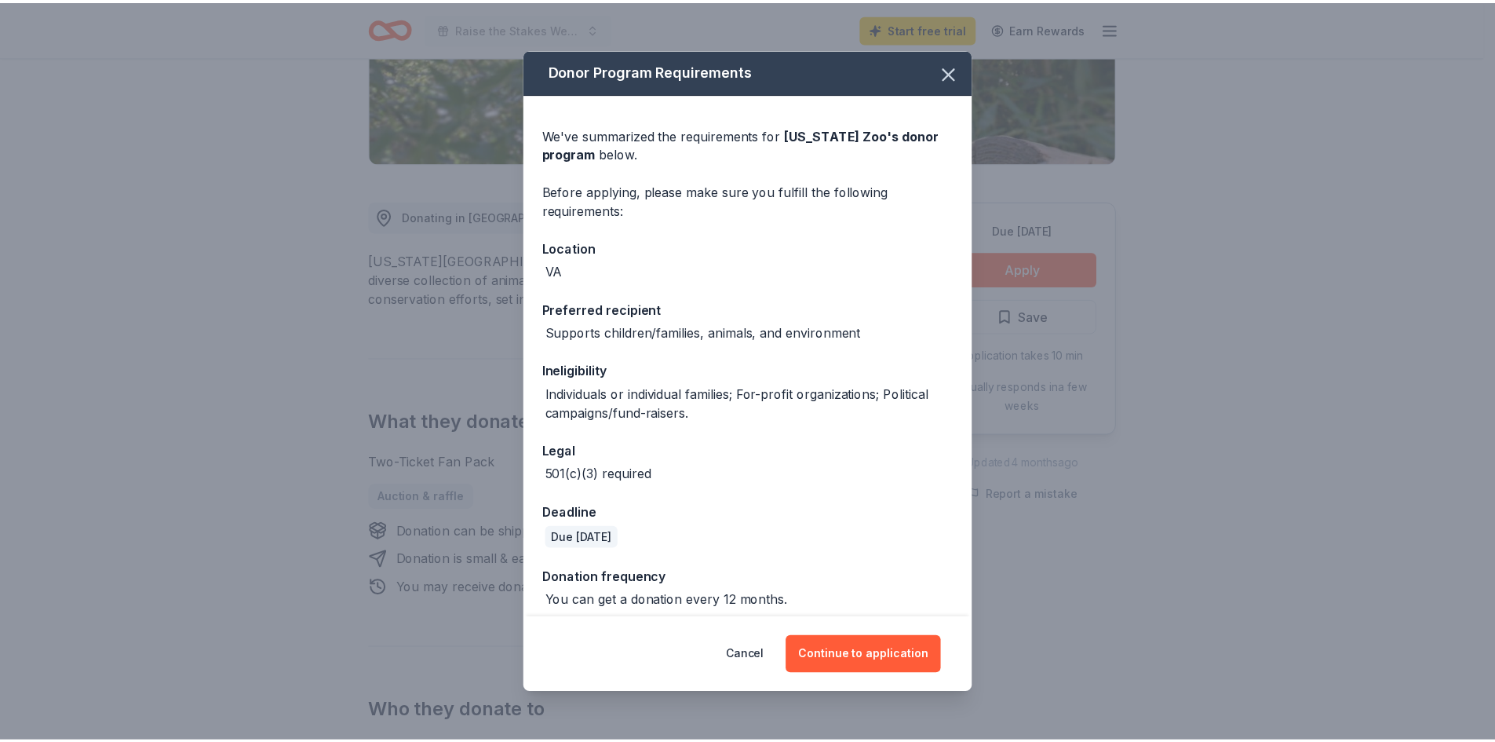
scroll to position [10, 0]
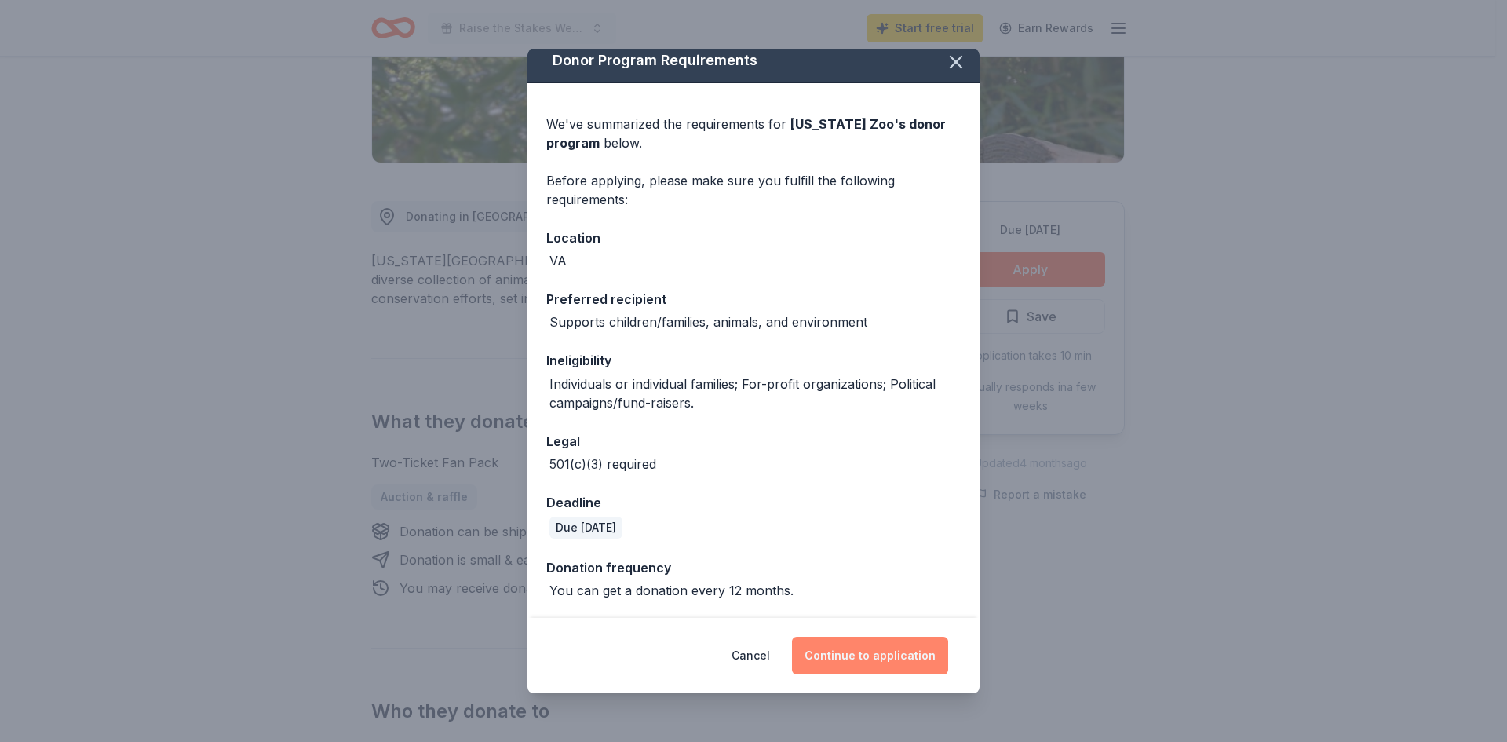
click at [905, 651] on button "Continue to application" at bounding box center [870, 655] width 156 height 38
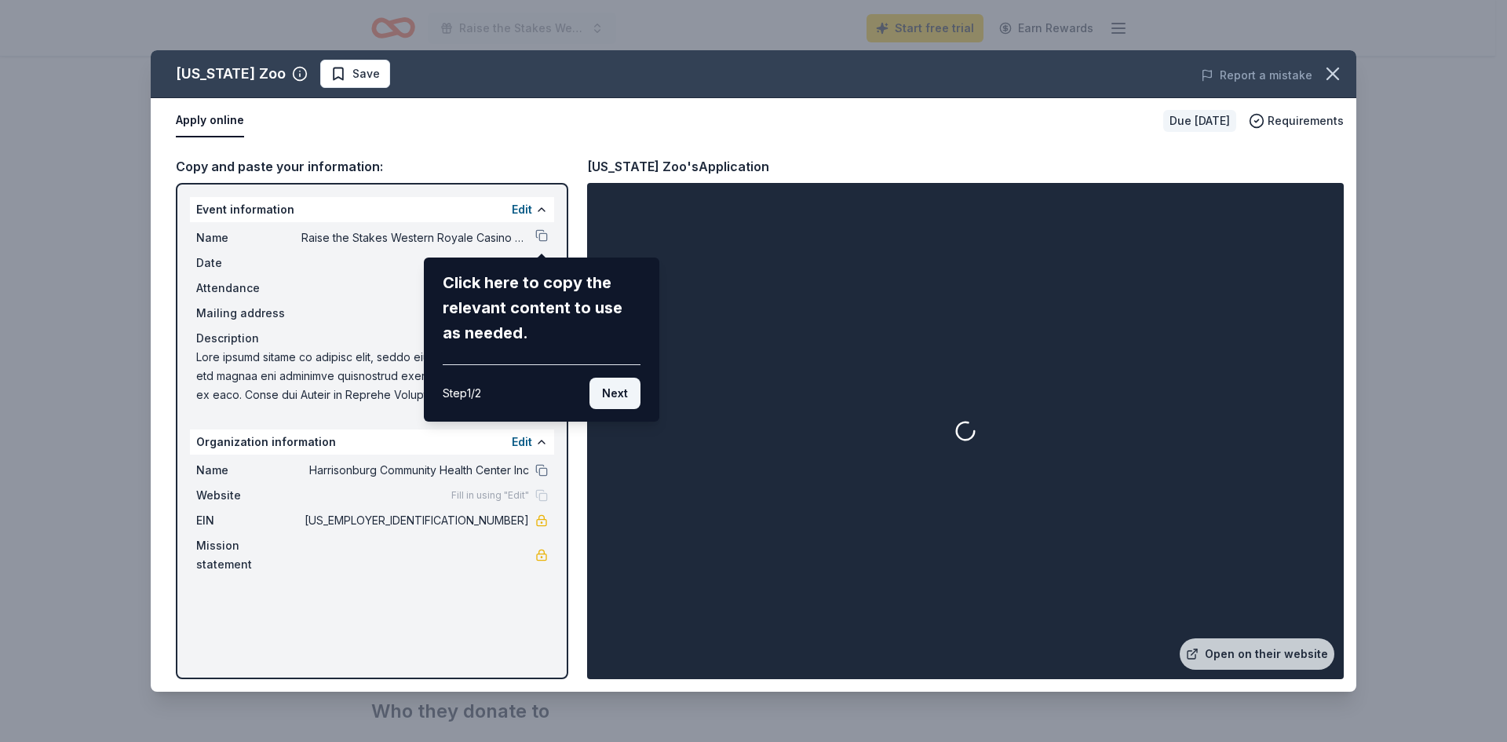
click at [622, 403] on button "Next" at bounding box center [614, 392] width 51 height 31
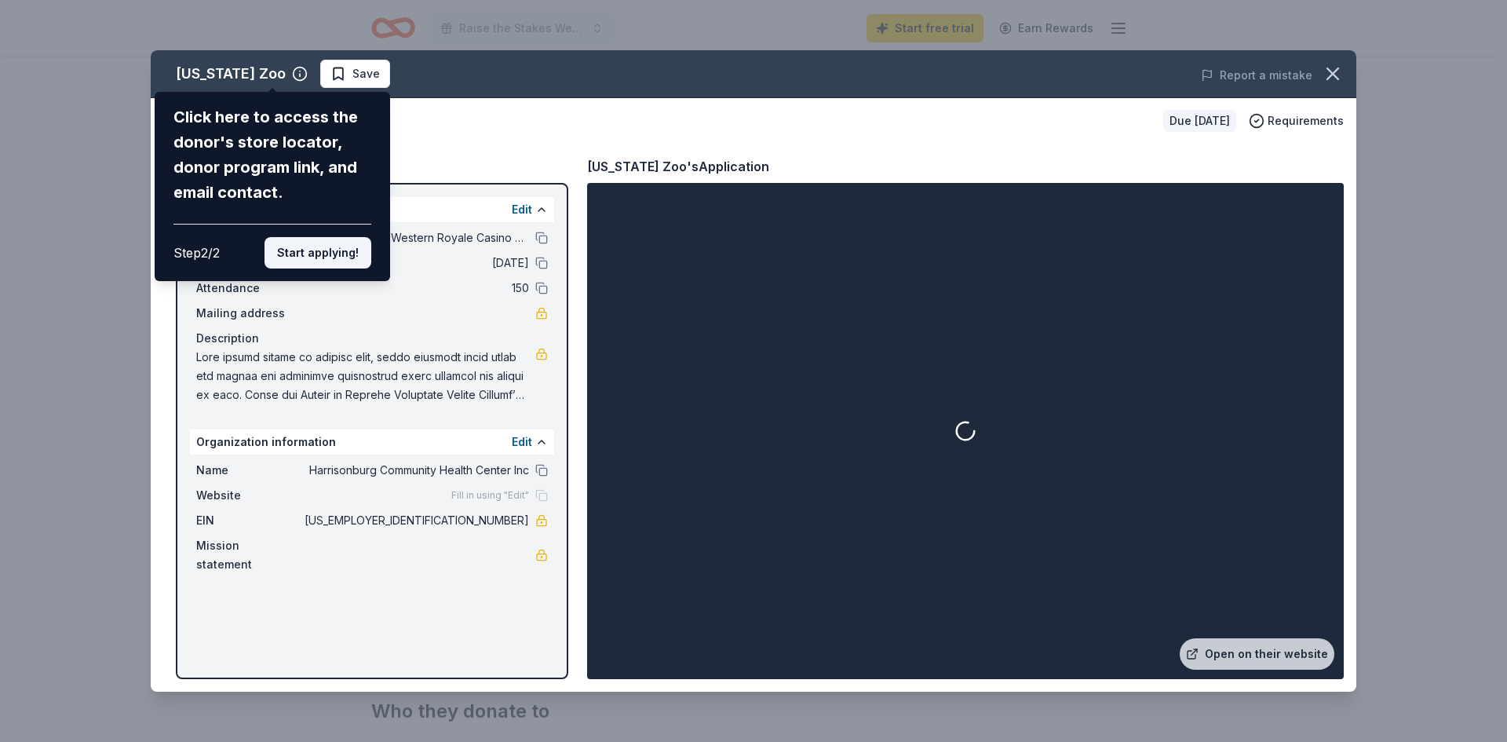
click at [350, 261] on button "Start applying!" at bounding box center [317, 252] width 107 height 31
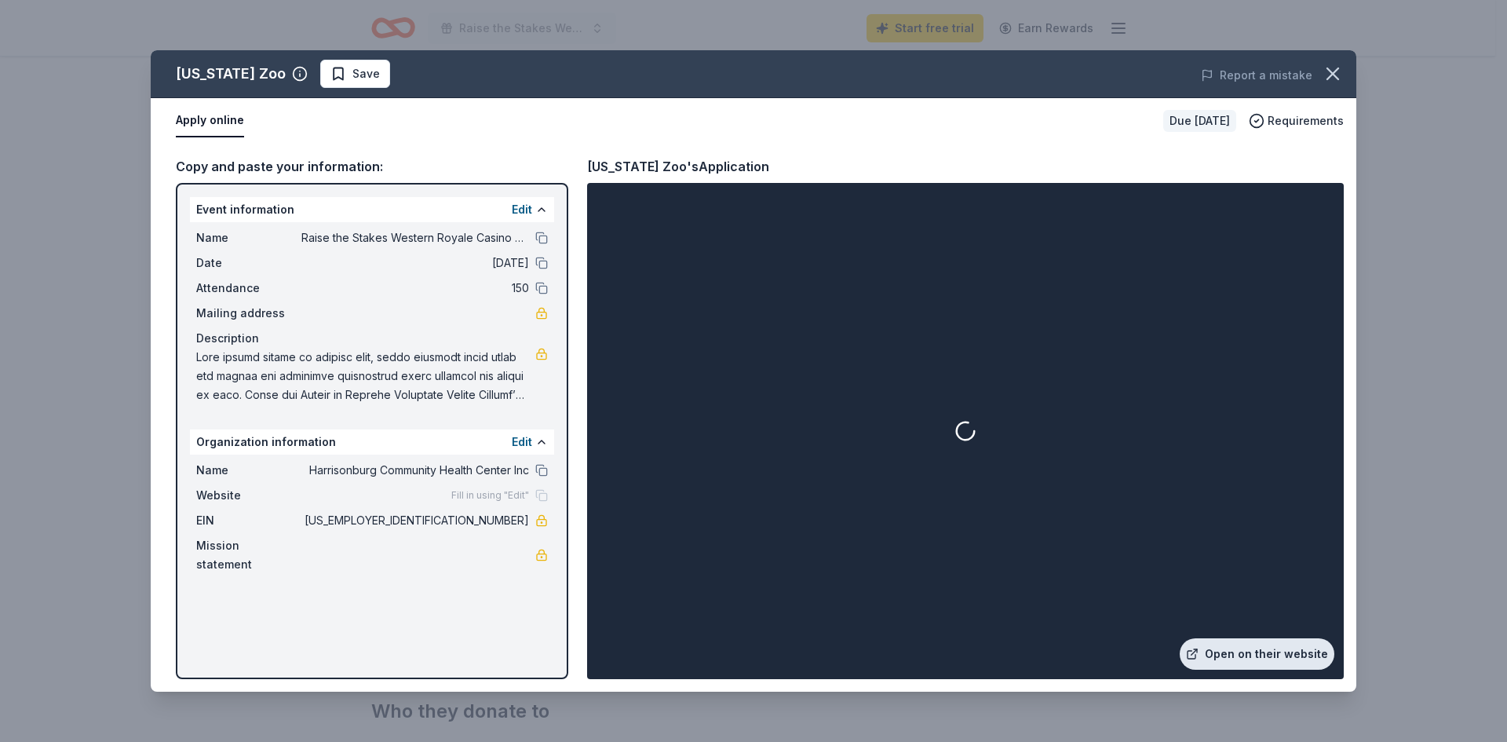
click at [1241, 643] on link "Open on their website" at bounding box center [1256, 653] width 155 height 31
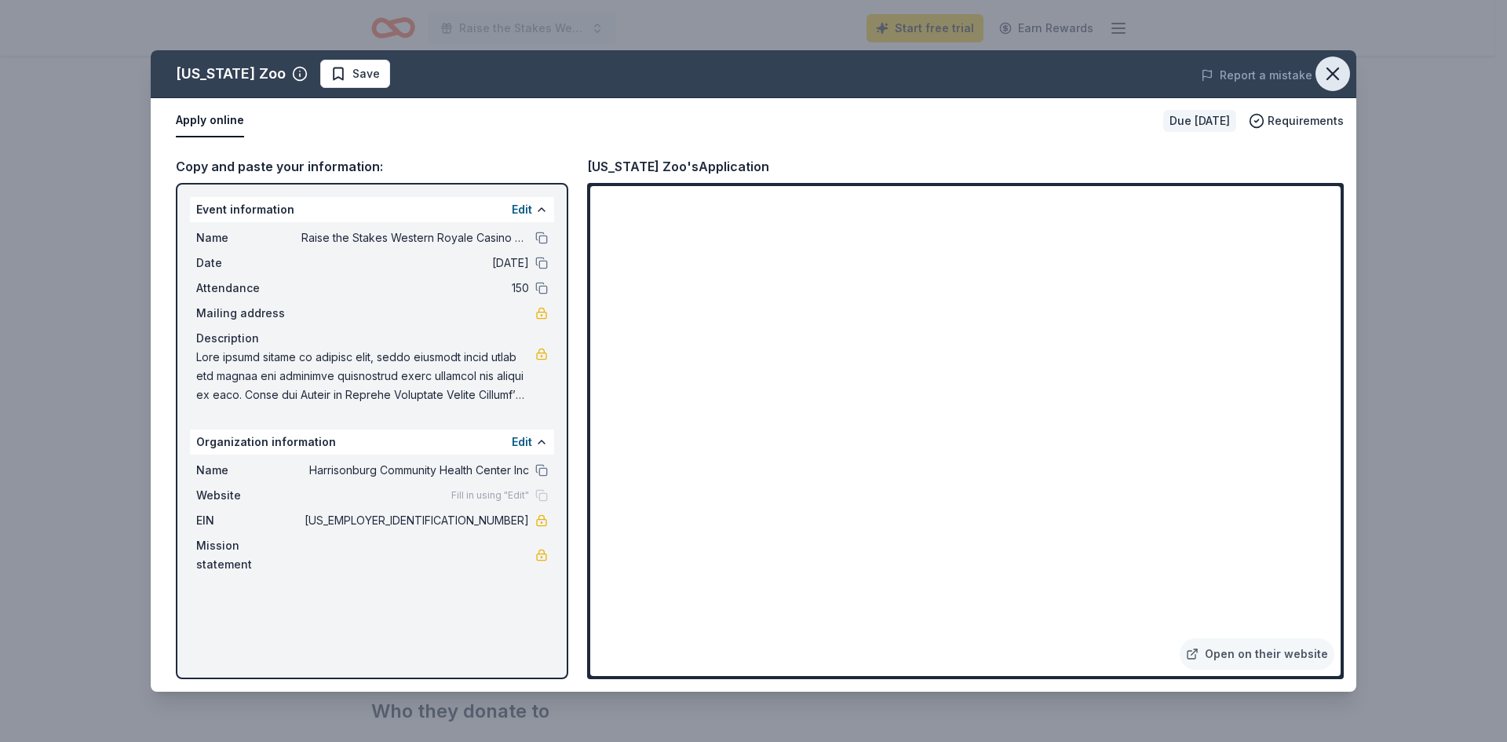
click at [1336, 71] on icon "button" at bounding box center [1332, 73] width 11 height 11
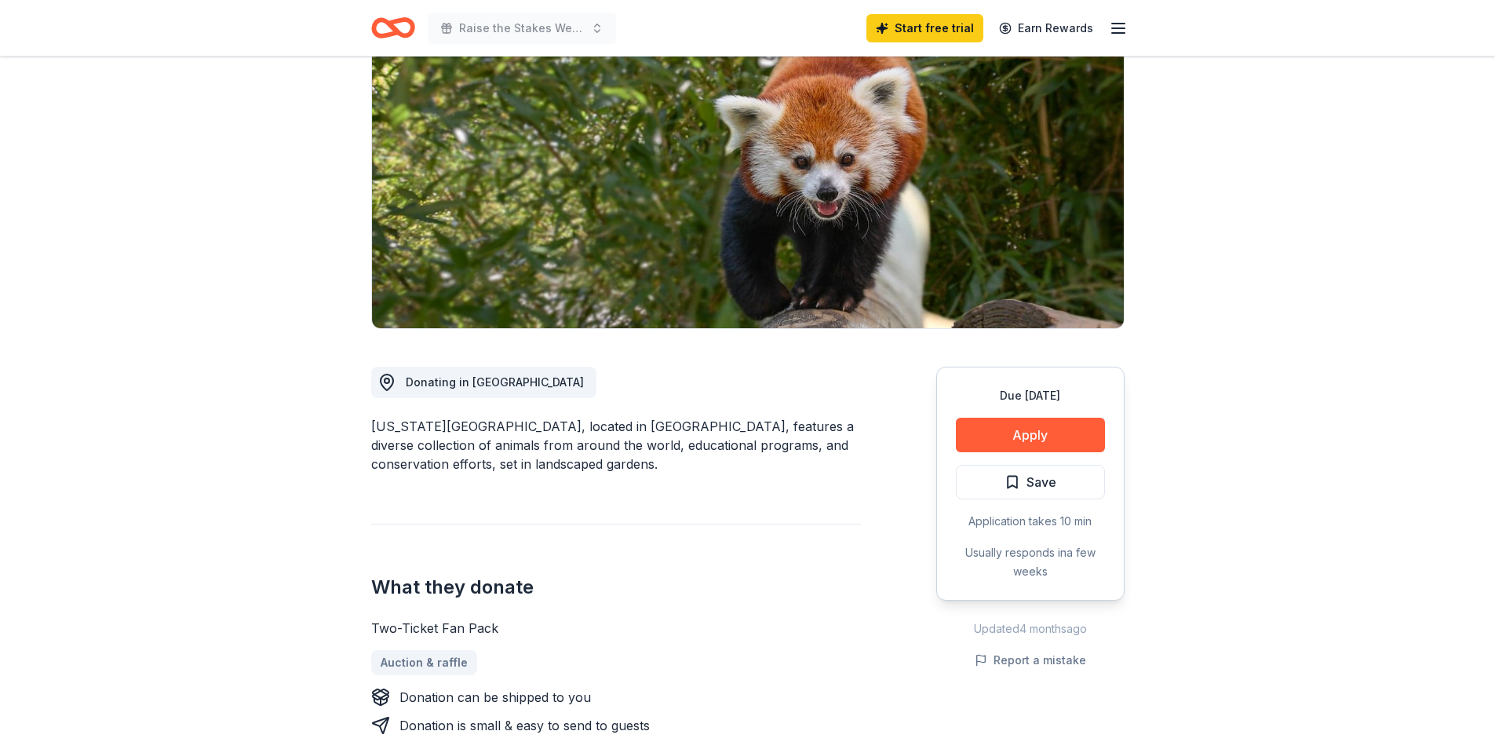
scroll to position [0, 0]
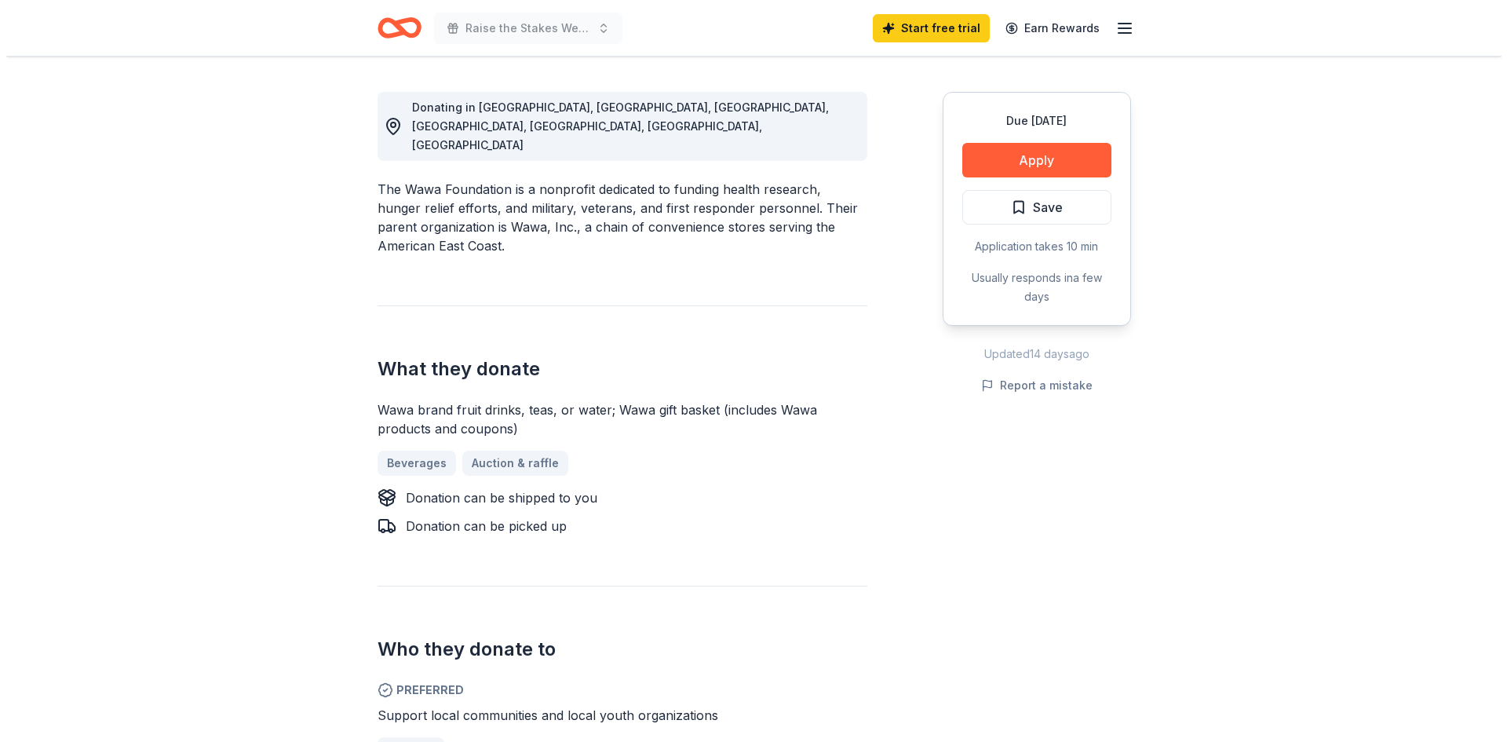
scroll to position [78, 0]
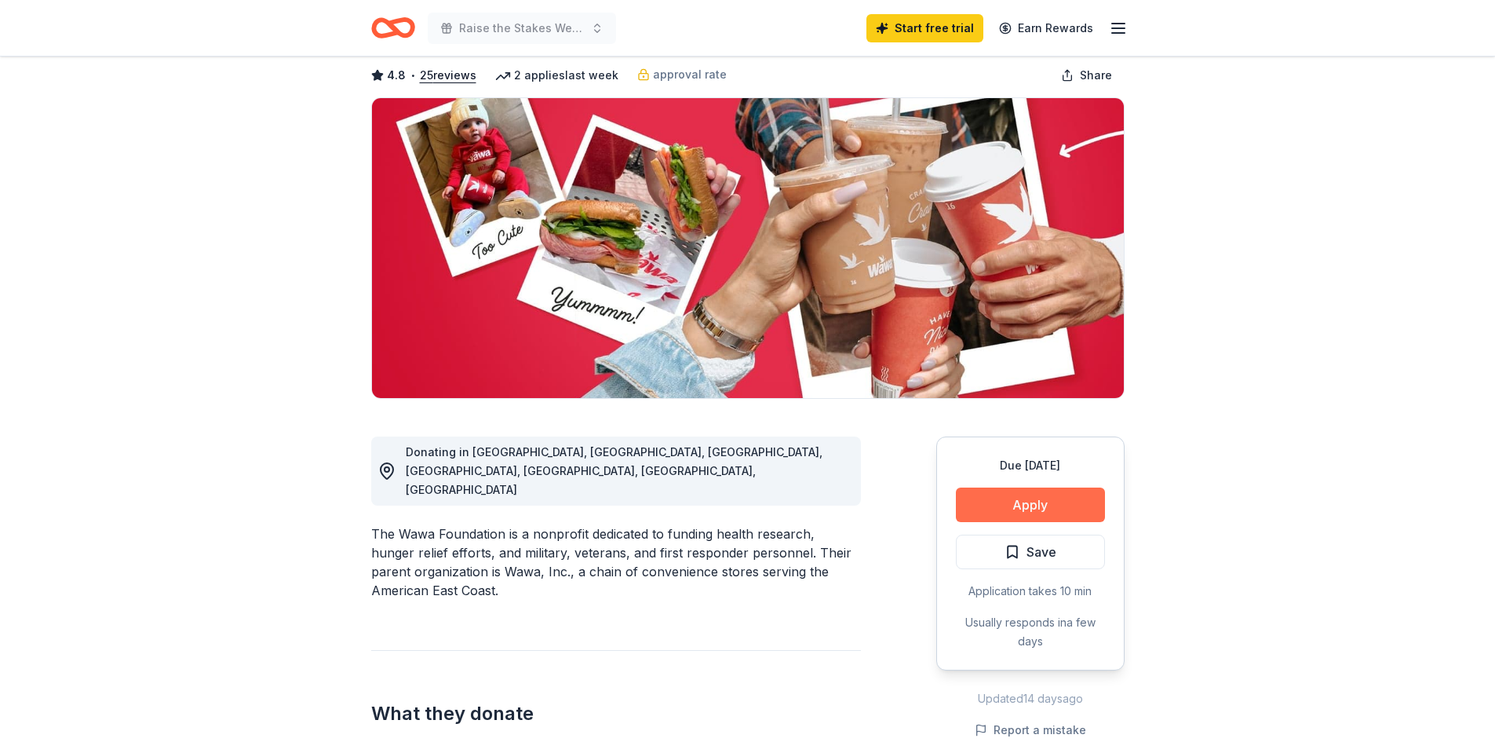
click at [1064, 505] on button "Apply" at bounding box center [1030, 504] width 149 height 35
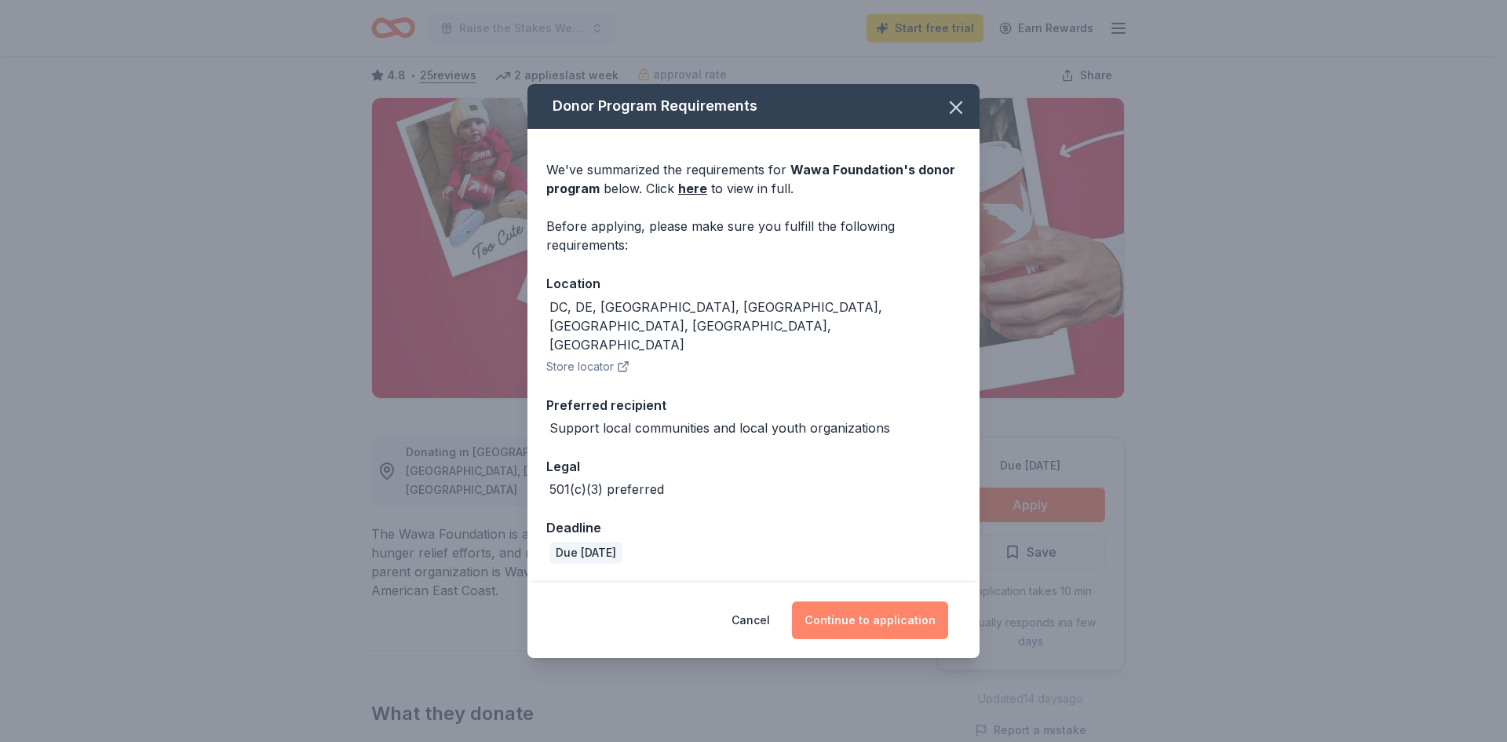
click at [911, 601] on button "Continue to application" at bounding box center [870, 620] width 156 height 38
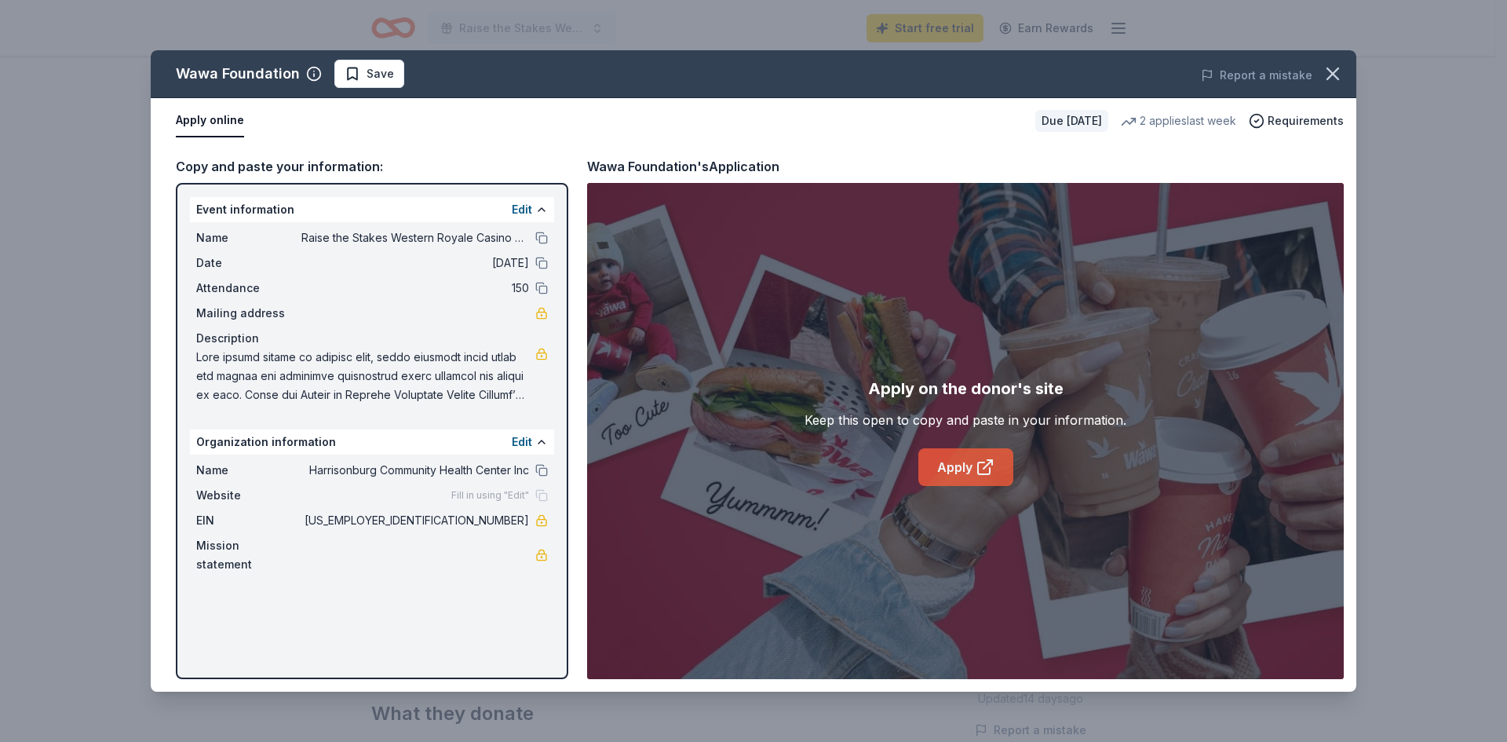
click at [995, 469] on link "Apply" at bounding box center [965, 467] width 95 height 38
